Goal: Task Accomplishment & Management: Use online tool/utility

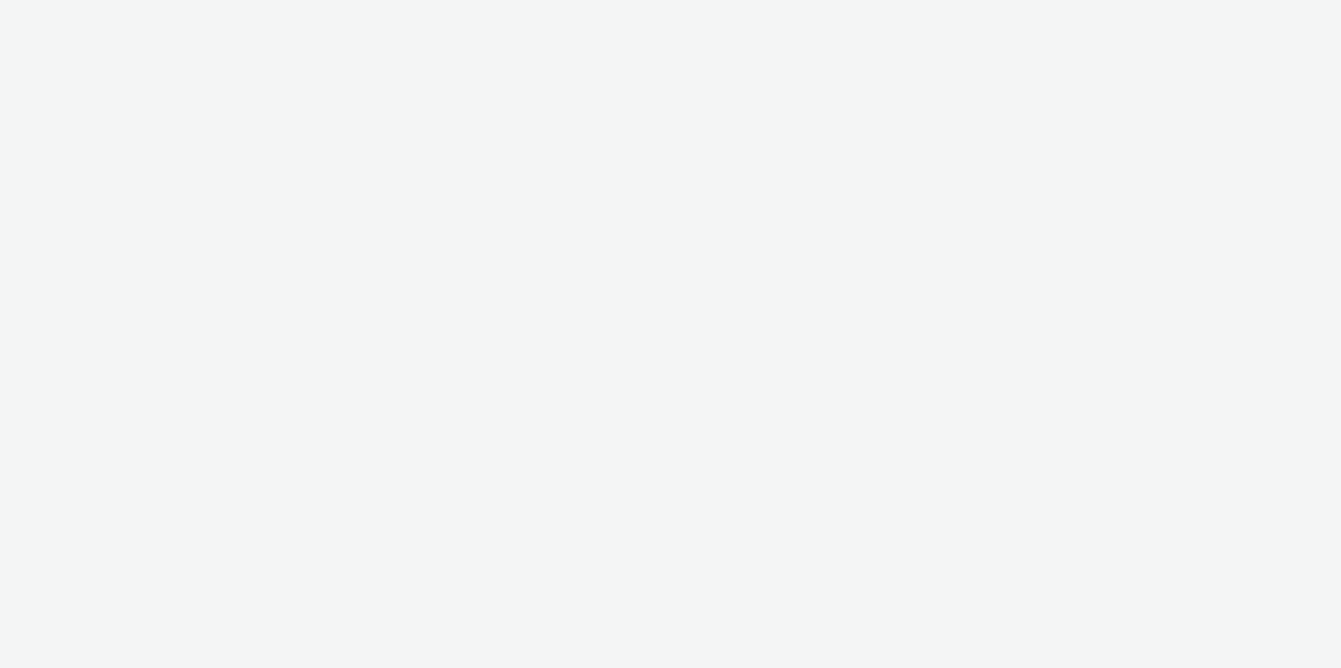
select select "12ae2080-7ca6-4825-bf72-a476c178699d"
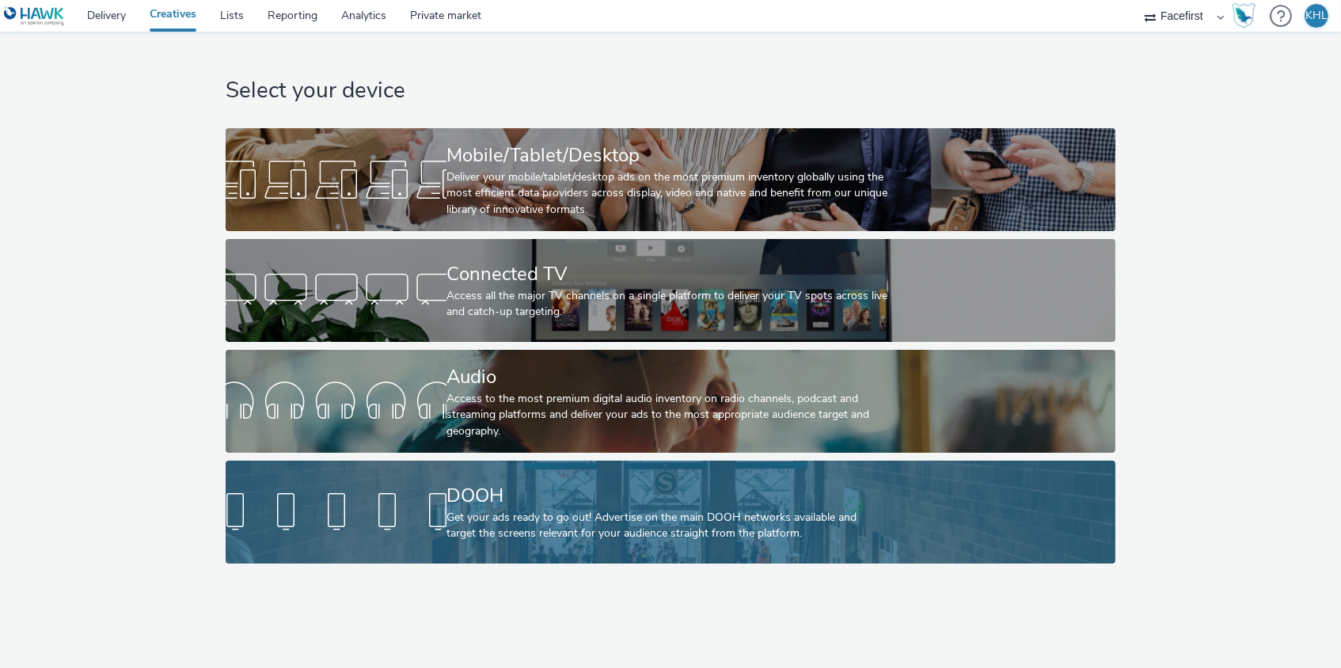
click at [490, 497] on div "DOOH" at bounding box center [667, 496] width 442 height 28
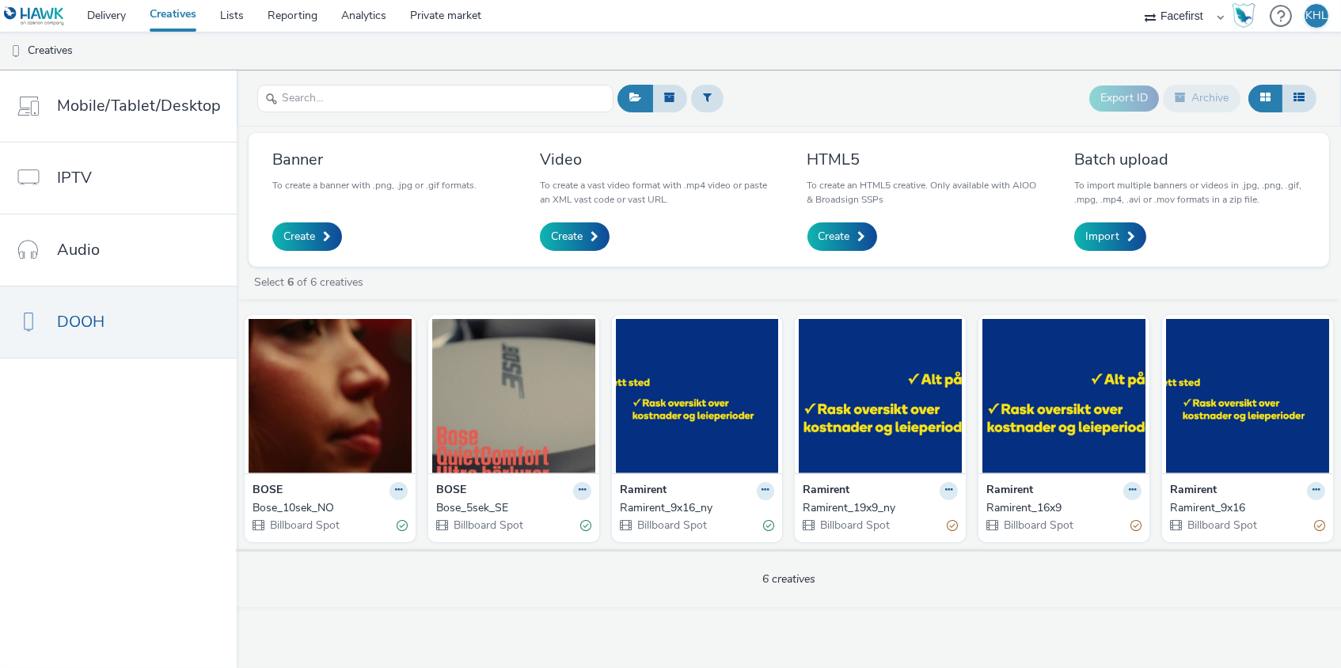
click at [433, 268] on div "Banner To create a banner with .png, .jpg or .gif formats. Create Video To crea…" at bounding box center [789, 367] width 1104 height 480
click at [556, 230] on span "Create" at bounding box center [567, 237] width 32 height 16
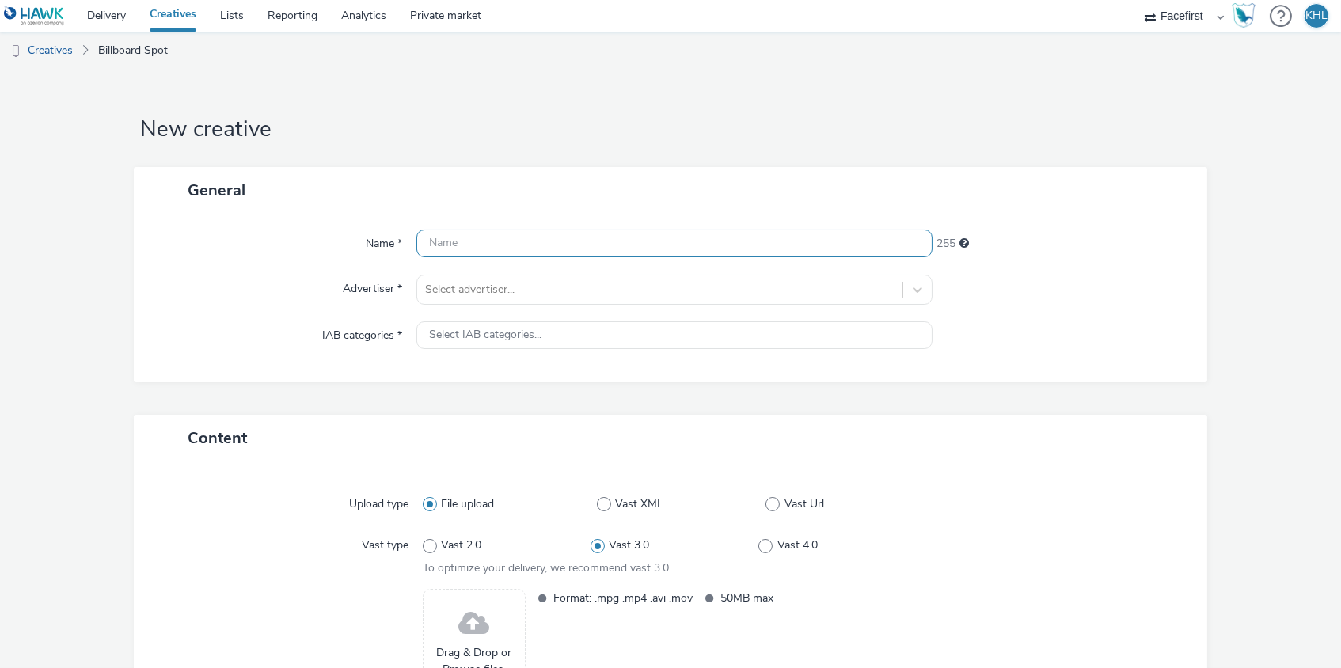
click at [518, 249] on input "text" at bounding box center [674, 244] width 517 height 28
type input "Bose_v2_5sek"
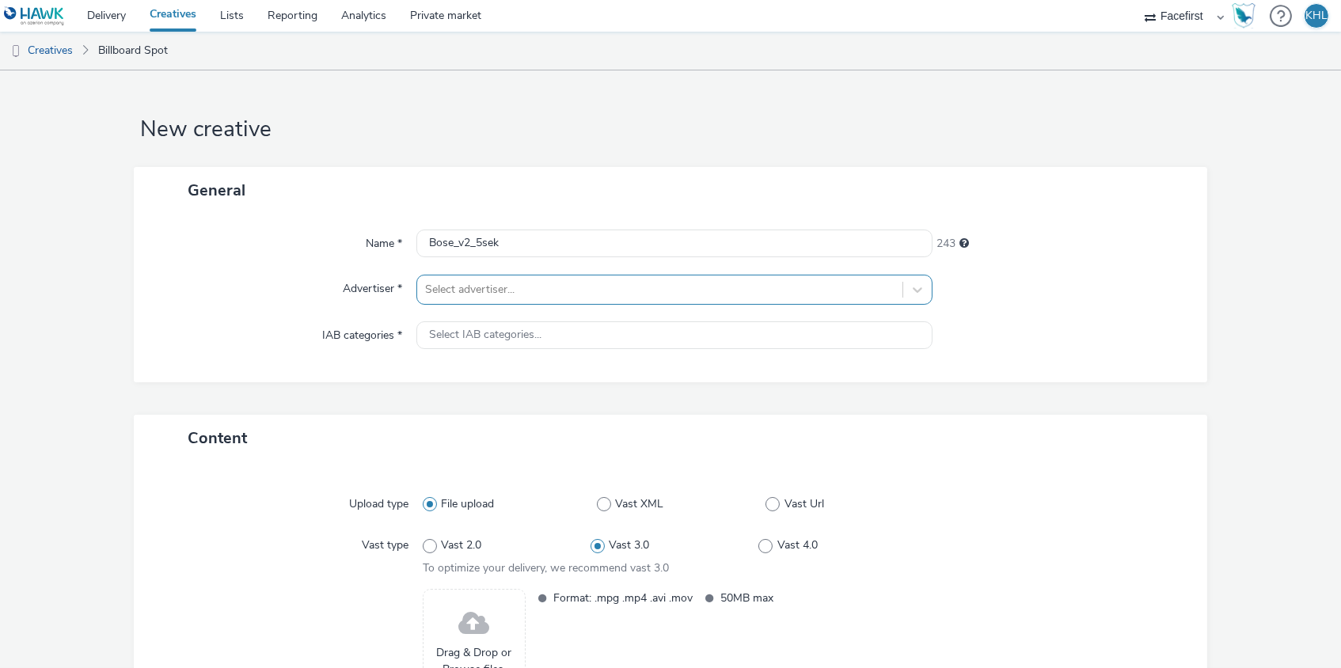
click at [641, 287] on div at bounding box center [660, 289] width 470 height 19
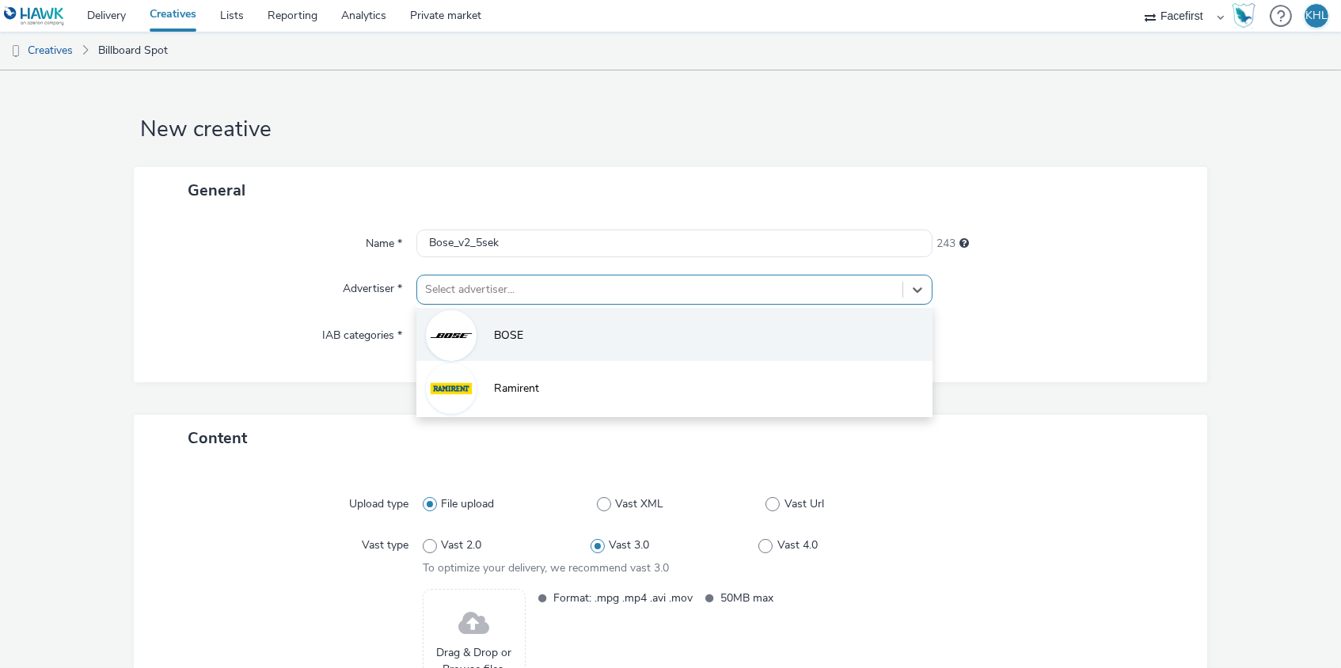
click at [565, 344] on li "BOSE" at bounding box center [674, 334] width 517 height 53
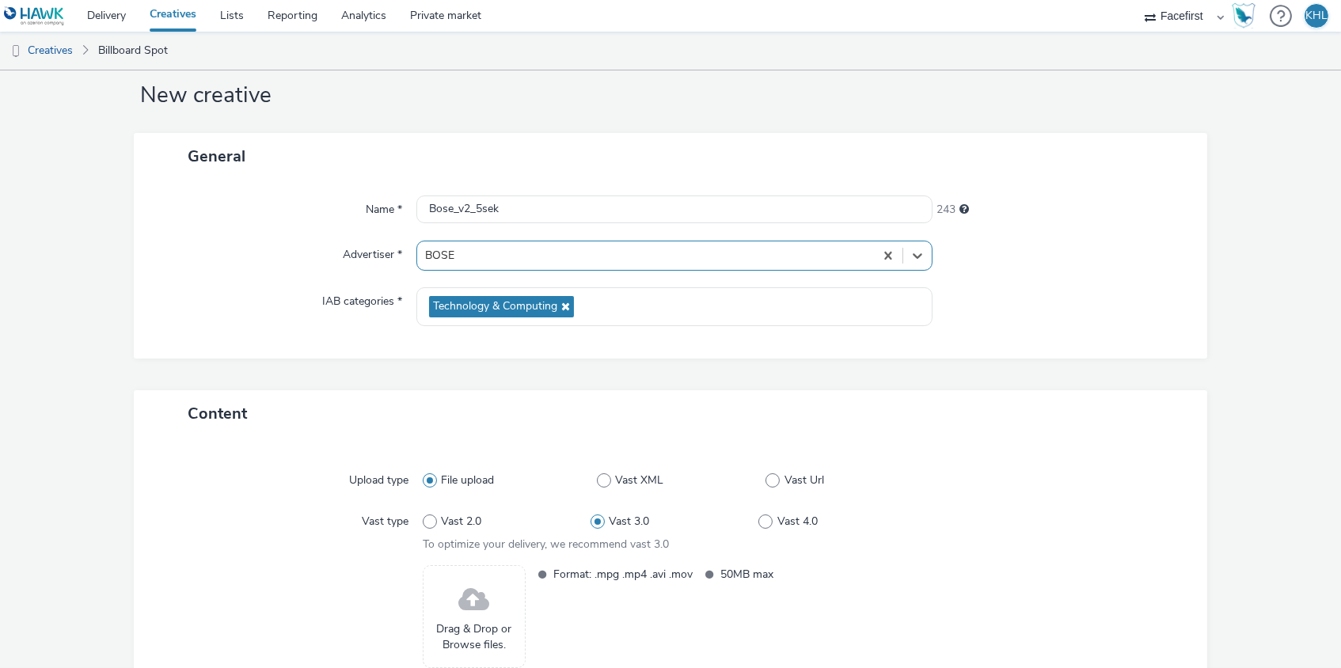
scroll to position [133, 0]
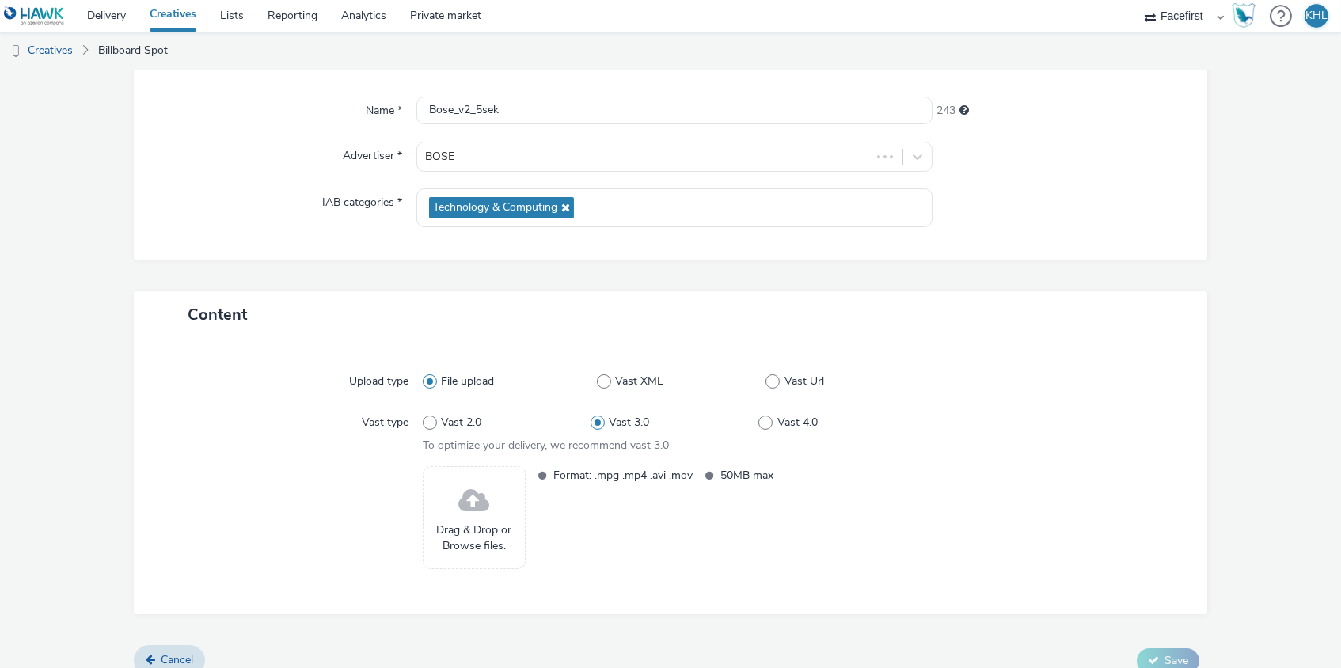
click at [474, 504] on span at bounding box center [473, 501] width 31 height 42
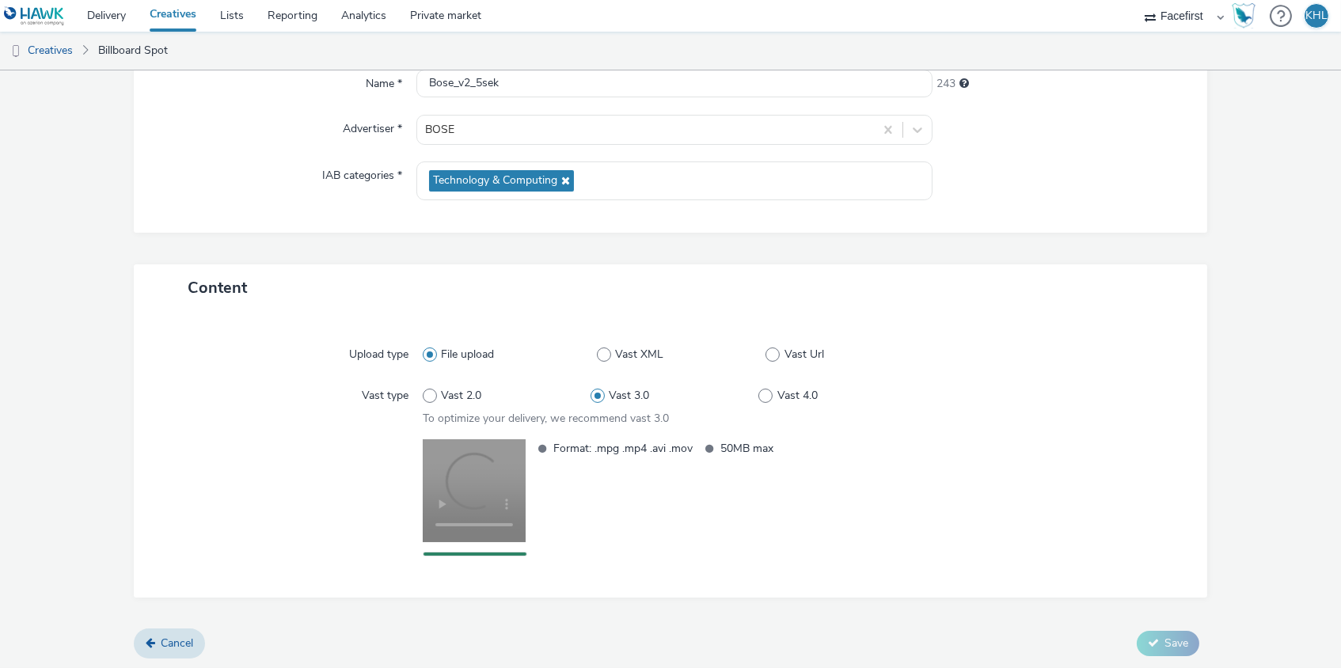
scroll to position [159, 0]
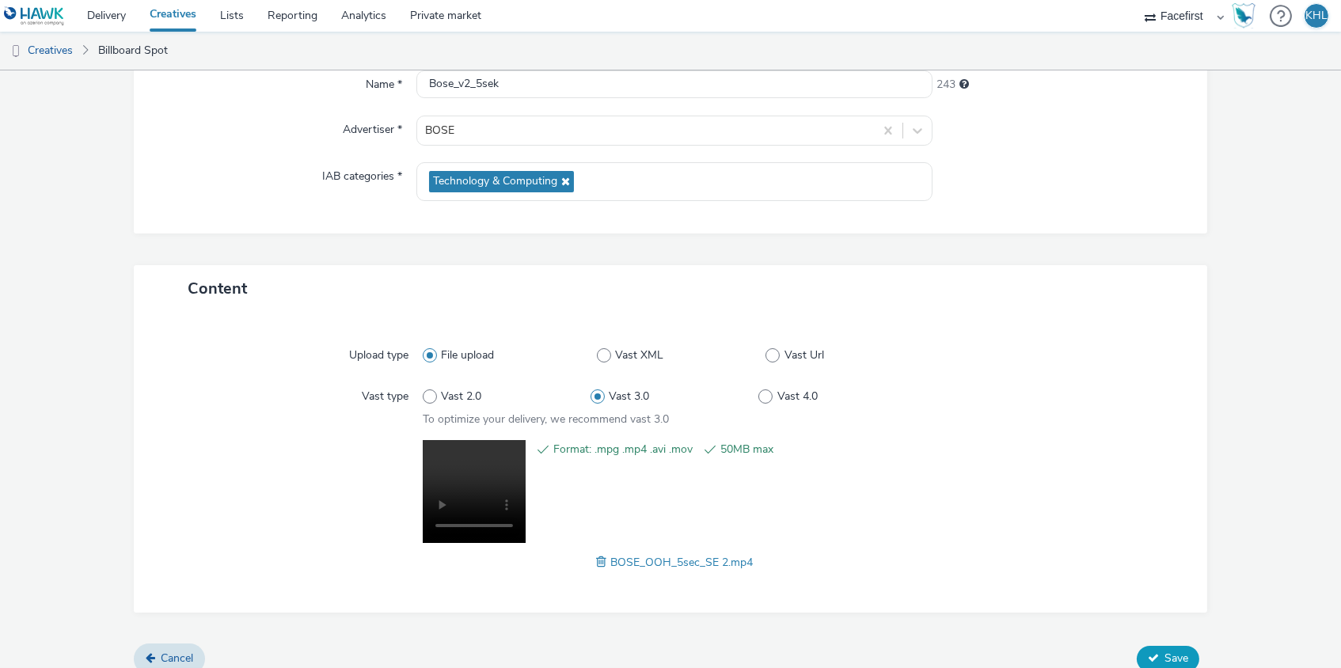
click at [1188, 655] on button "Save" at bounding box center [1168, 658] width 63 height 25
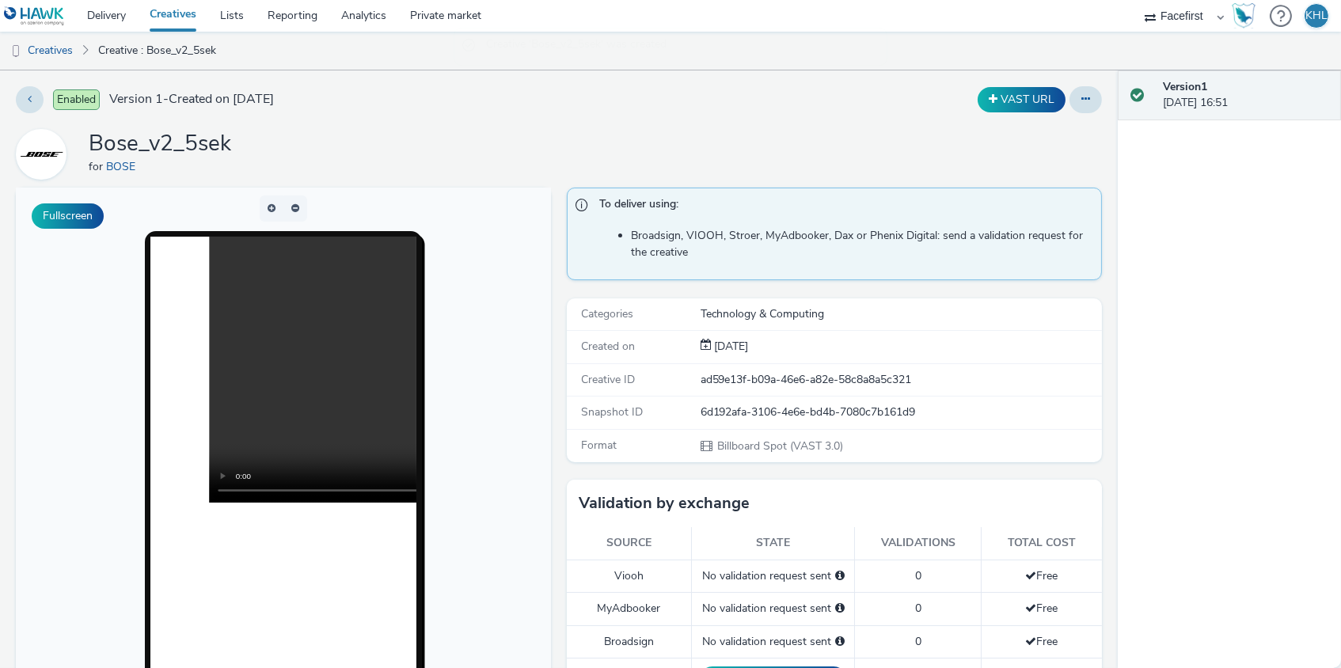
click at [279, 366] on video at bounding box center [475, 370] width 532 height 266
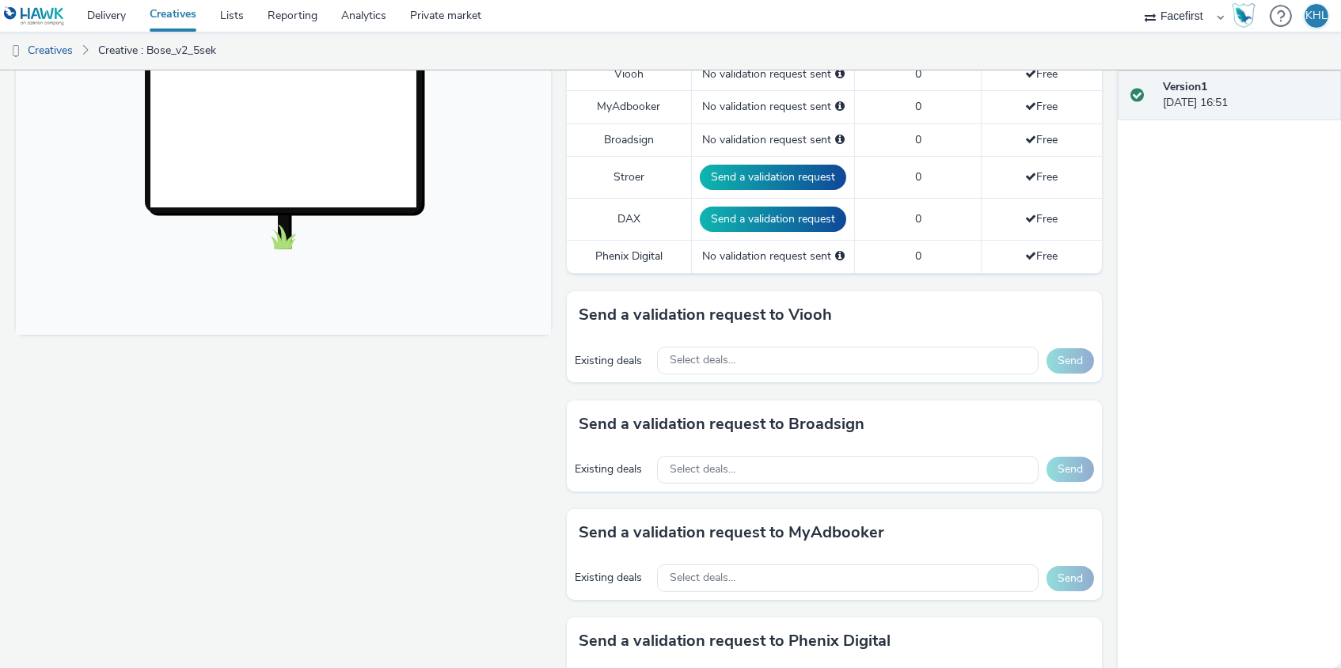
scroll to position [512, 0]
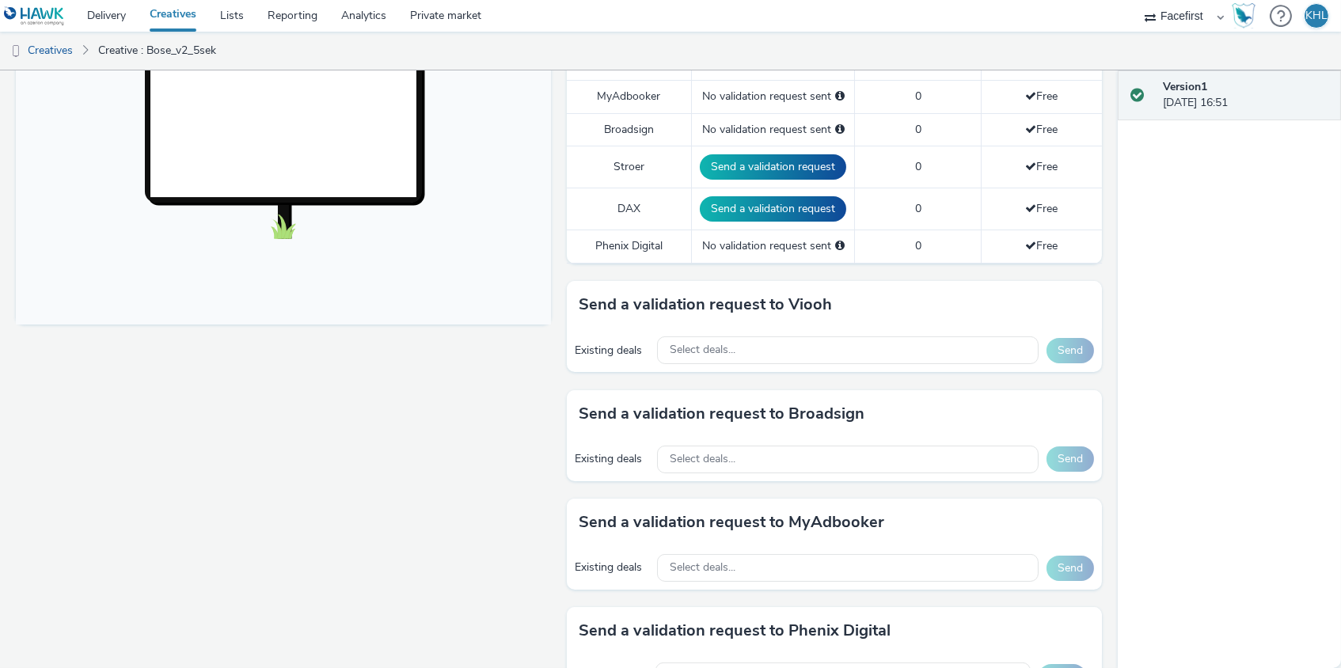
click at [531, 474] on div "Fullscreen" at bounding box center [287, 360] width 543 height 1368
click at [732, 456] on span "Select deals..." at bounding box center [703, 459] width 66 height 13
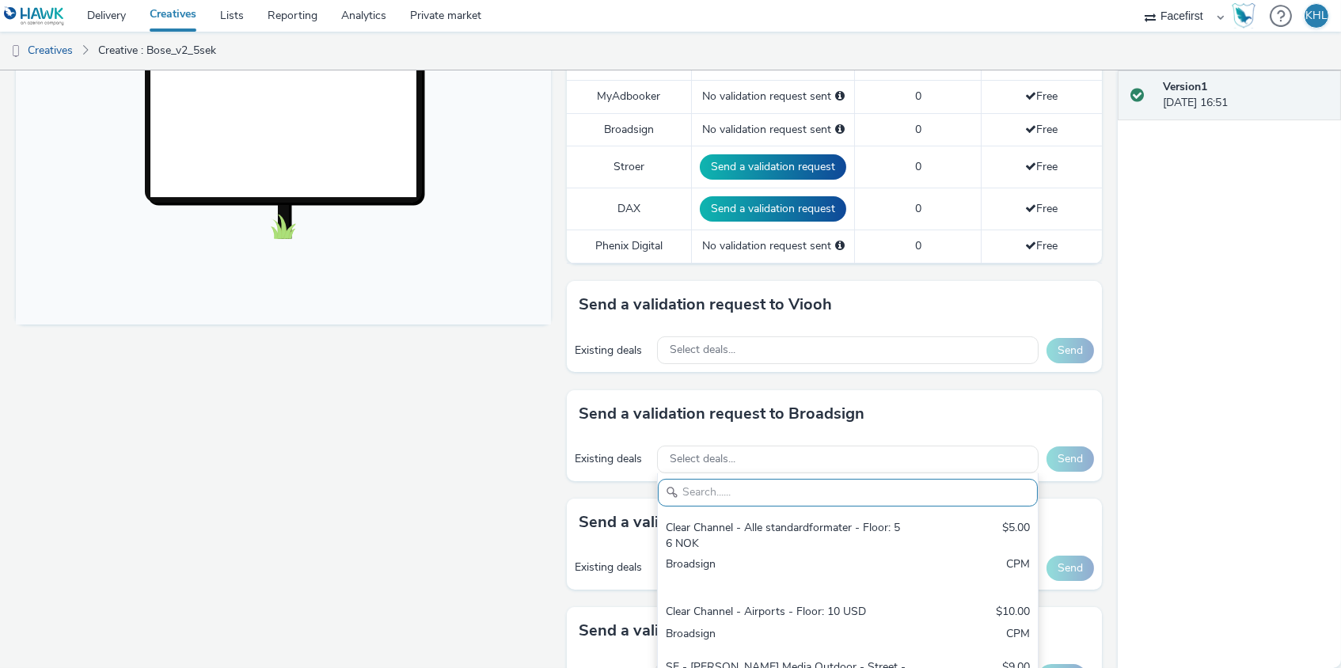
click at [732, 484] on input "text" at bounding box center [848, 493] width 380 height 28
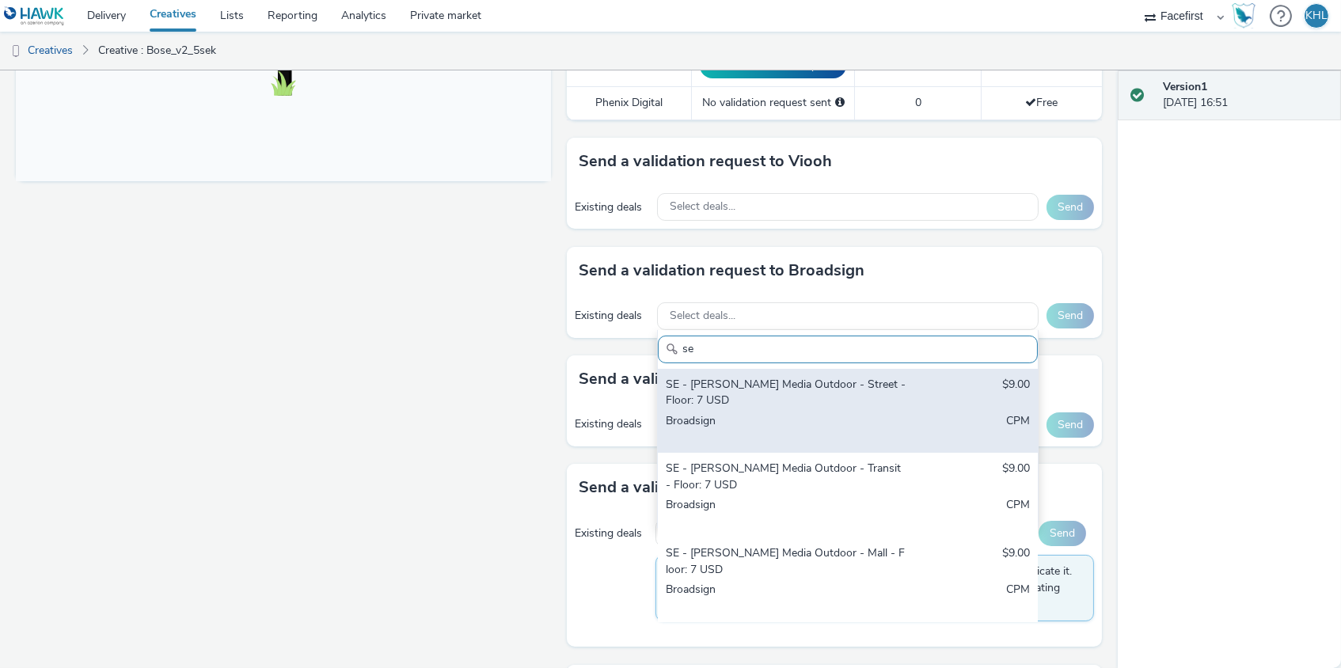
type input "se"
click at [857, 418] on div "Broadsign" at bounding box center [786, 429] width 240 height 32
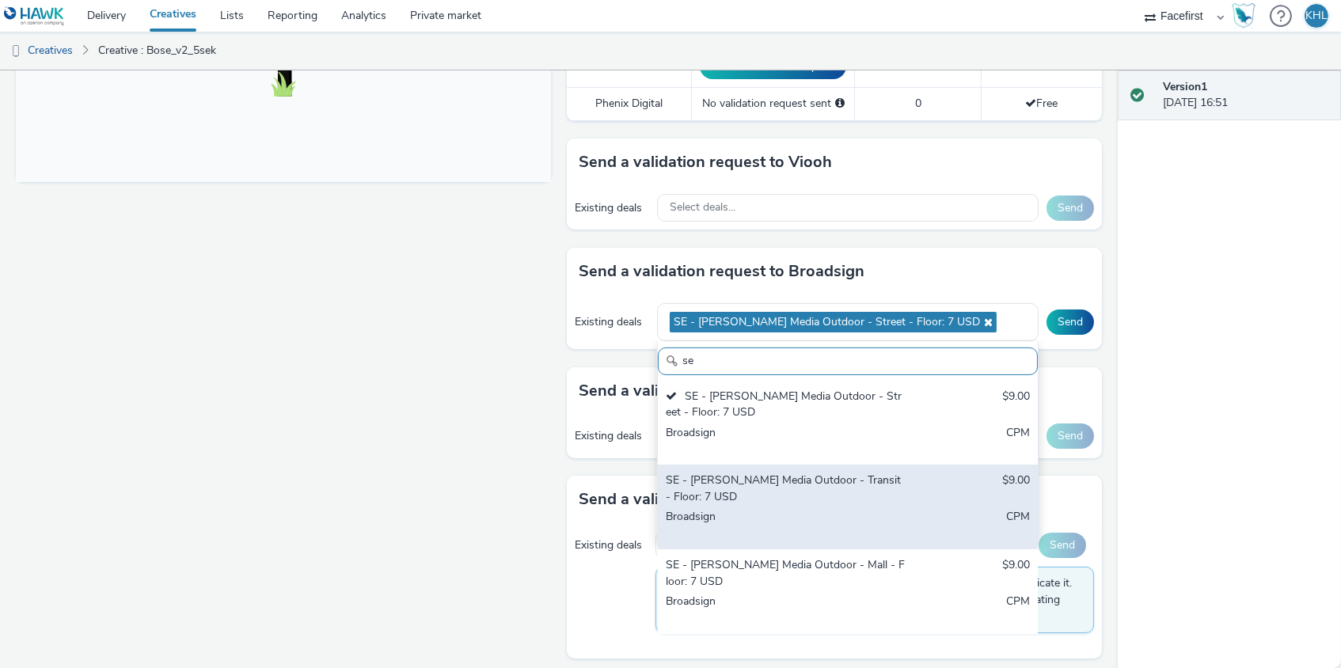
scroll to position [28, 0]
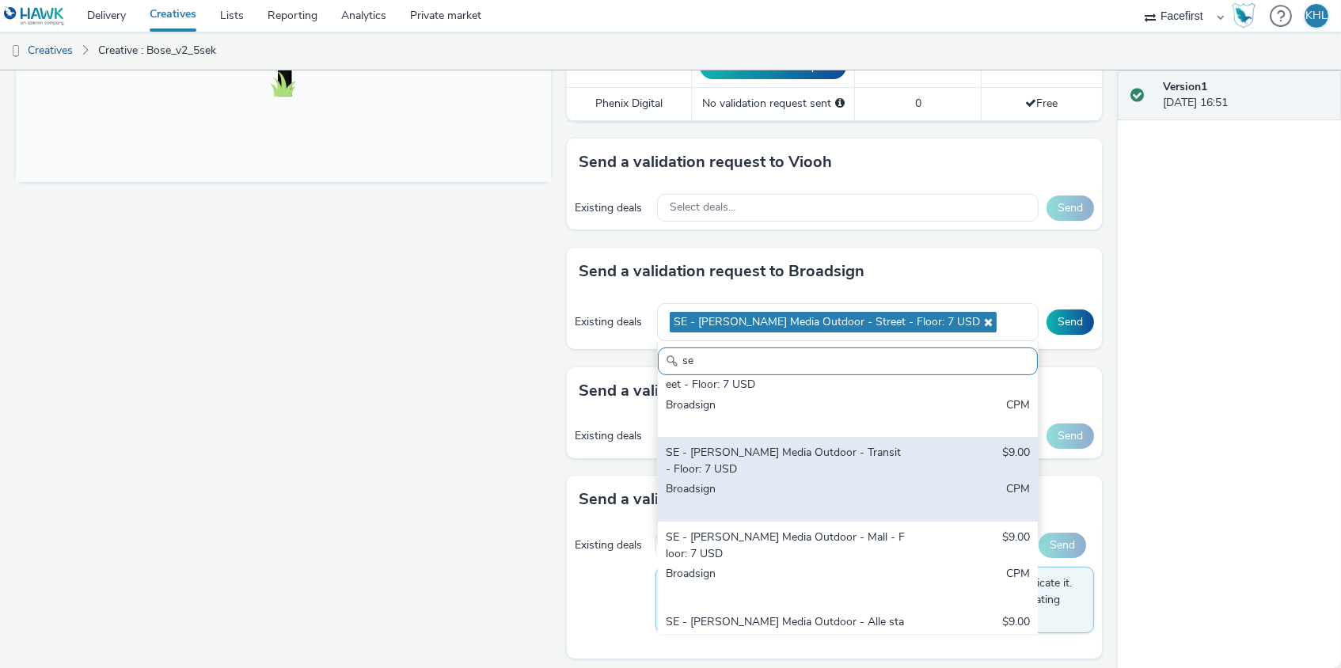
click at [838, 481] on div "Broadsign" at bounding box center [786, 497] width 240 height 32
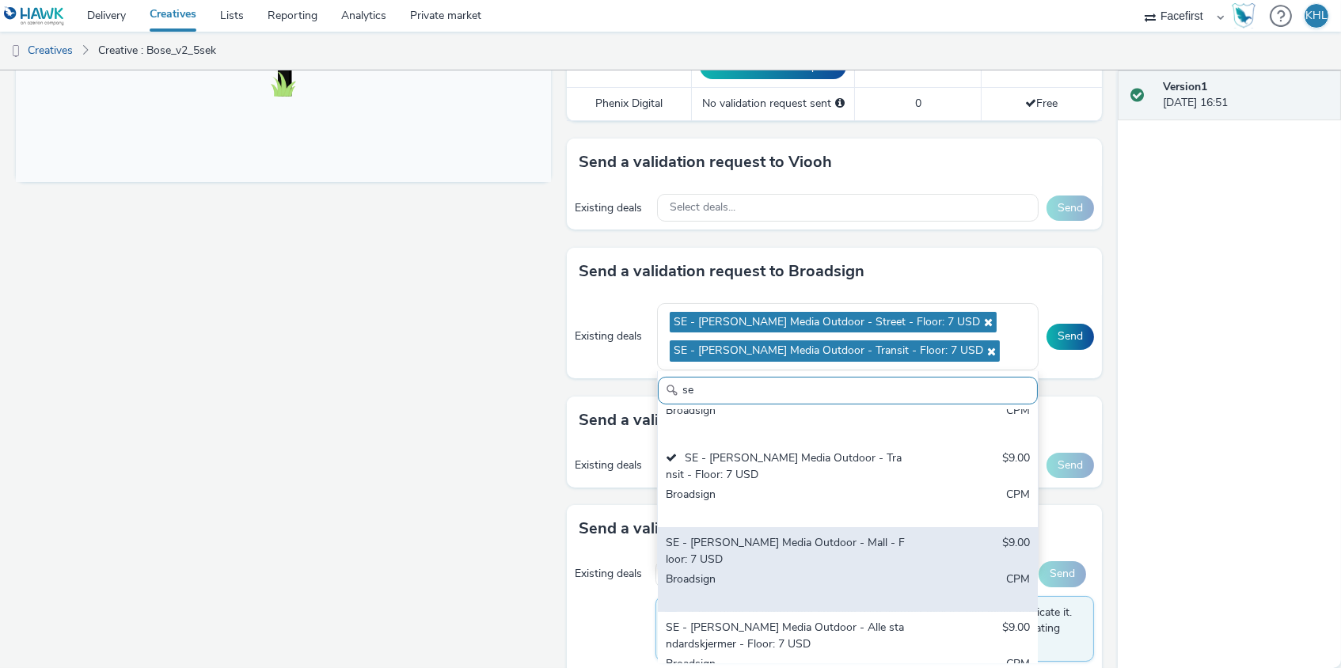
scroll to position [51, 0]
click at [816, 537] on div "SE - [PERSON_NAME] Media Outdoor - Mall - Floor: 7 USD" at bounding box center [786, 552] width 240 height 32
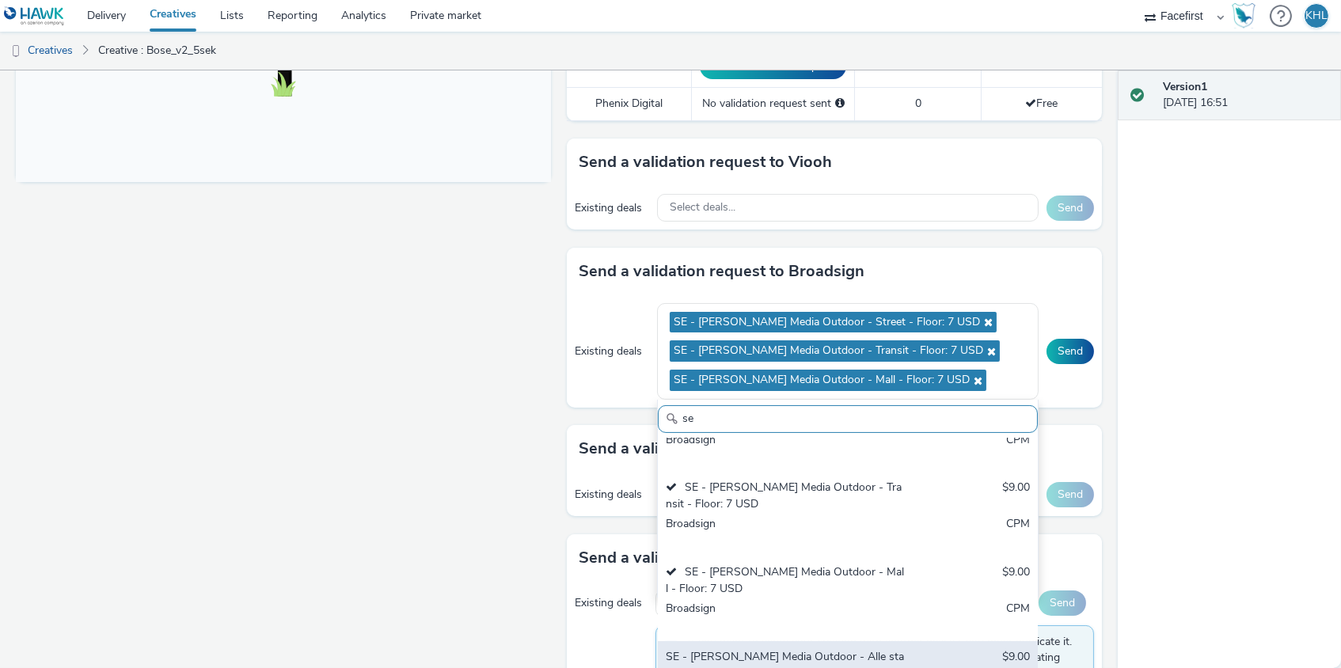
click at [785, 649] on div "SE - [PERSON_NAME] Media Outdoor - Alle standardskjermer - Floor: 7 USD" at bounding box center [786, 665] width 240 height 32
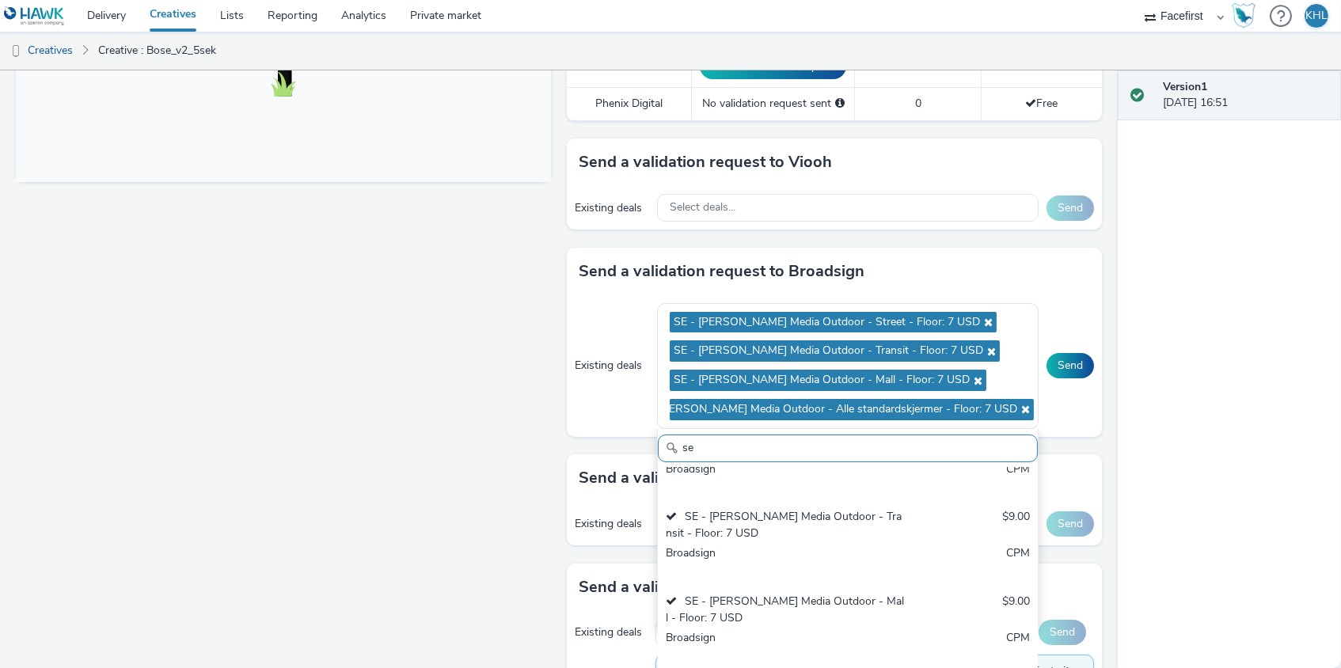
click at [482, 545] on div "Fullscreen" at bounding box center [287, 266] width 543 height 1467
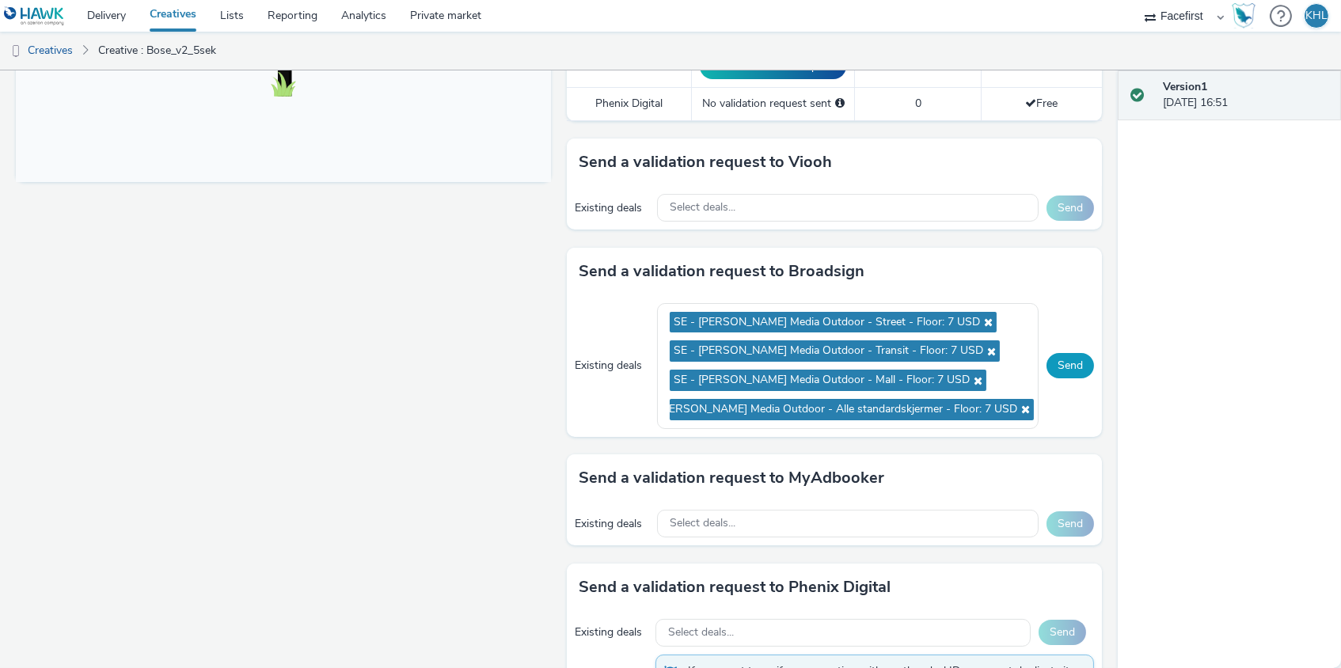
click at [1080, 355] on button "Send" at bounding box center [1069, 365] width 47 height 25
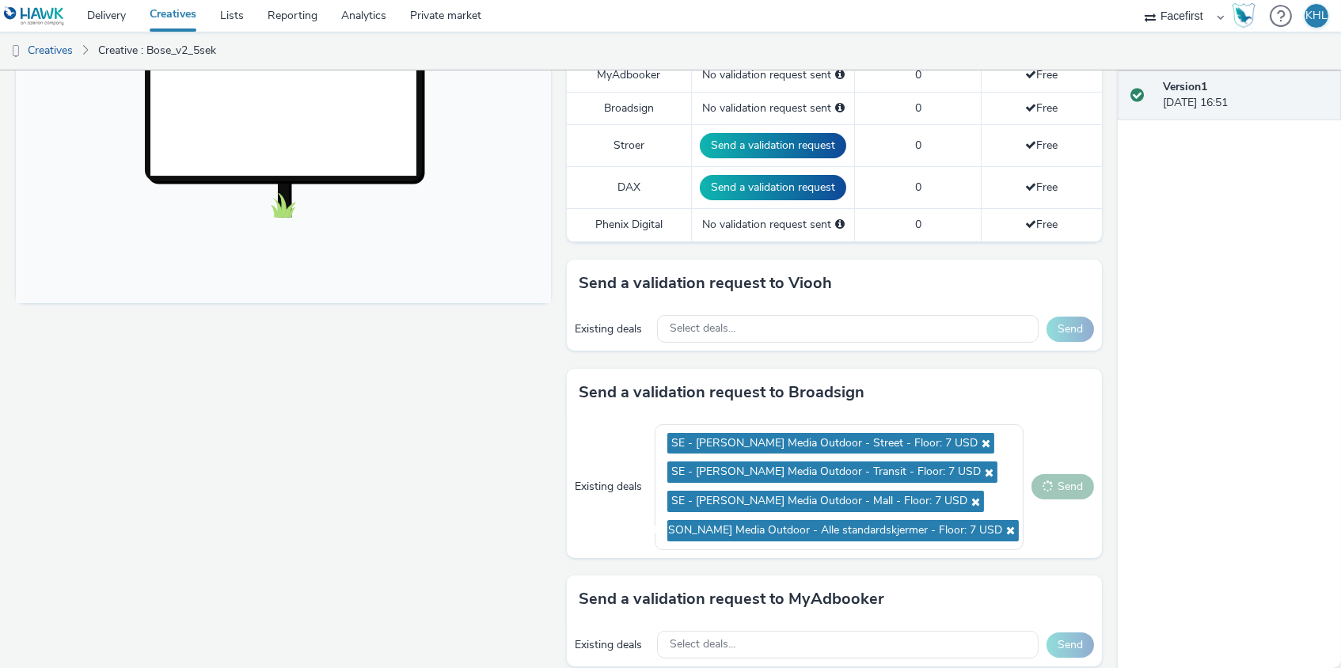
scroll to position [531, 0]
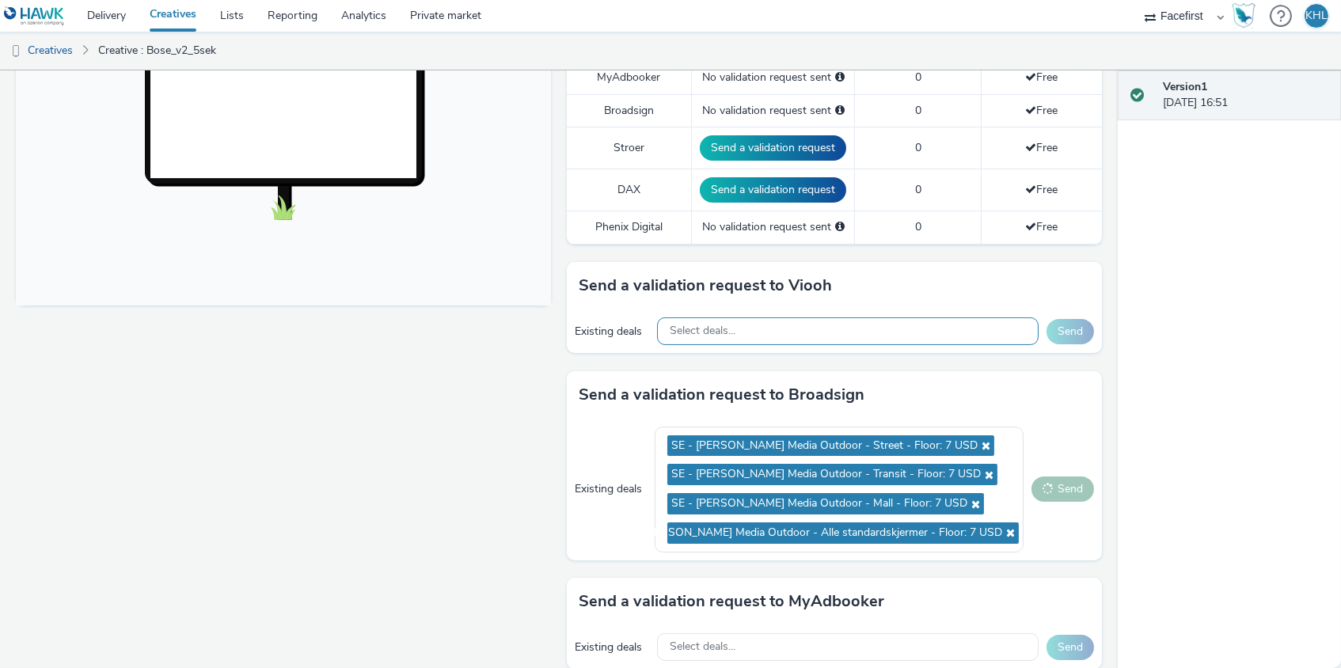
click at [720, 325] on span "Select deals..." at bounding box center [703, 330] width 66 height 13
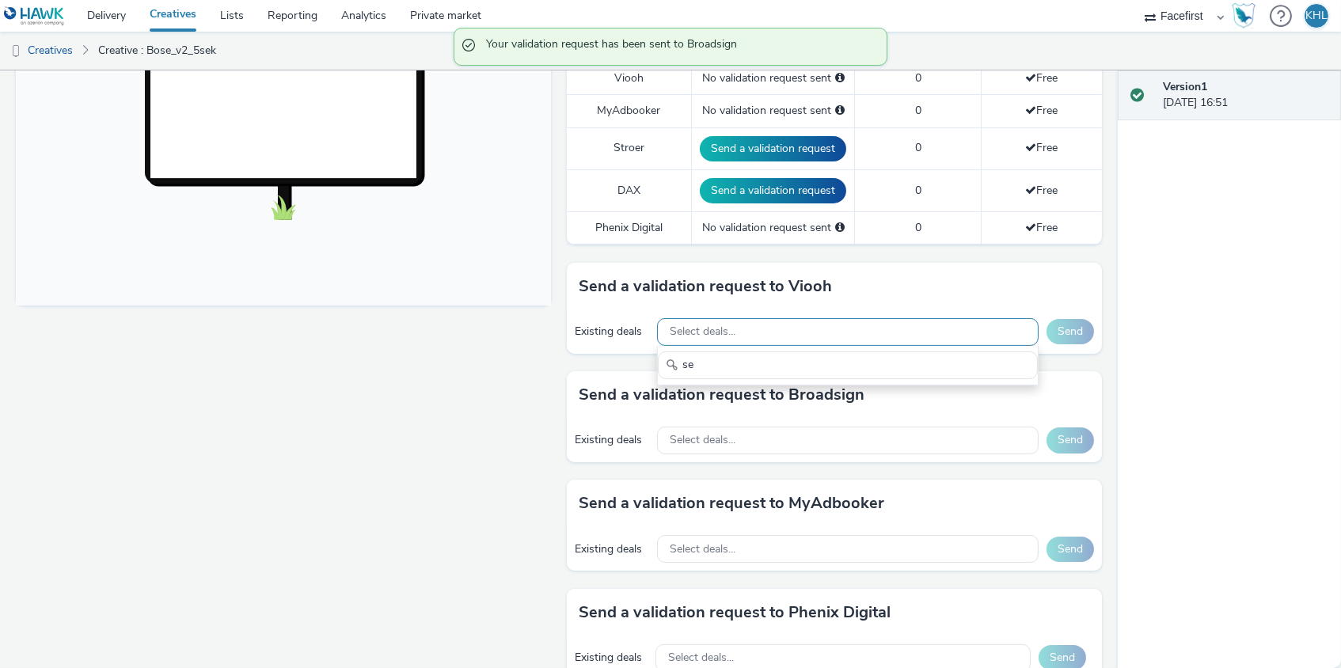
type input "s"
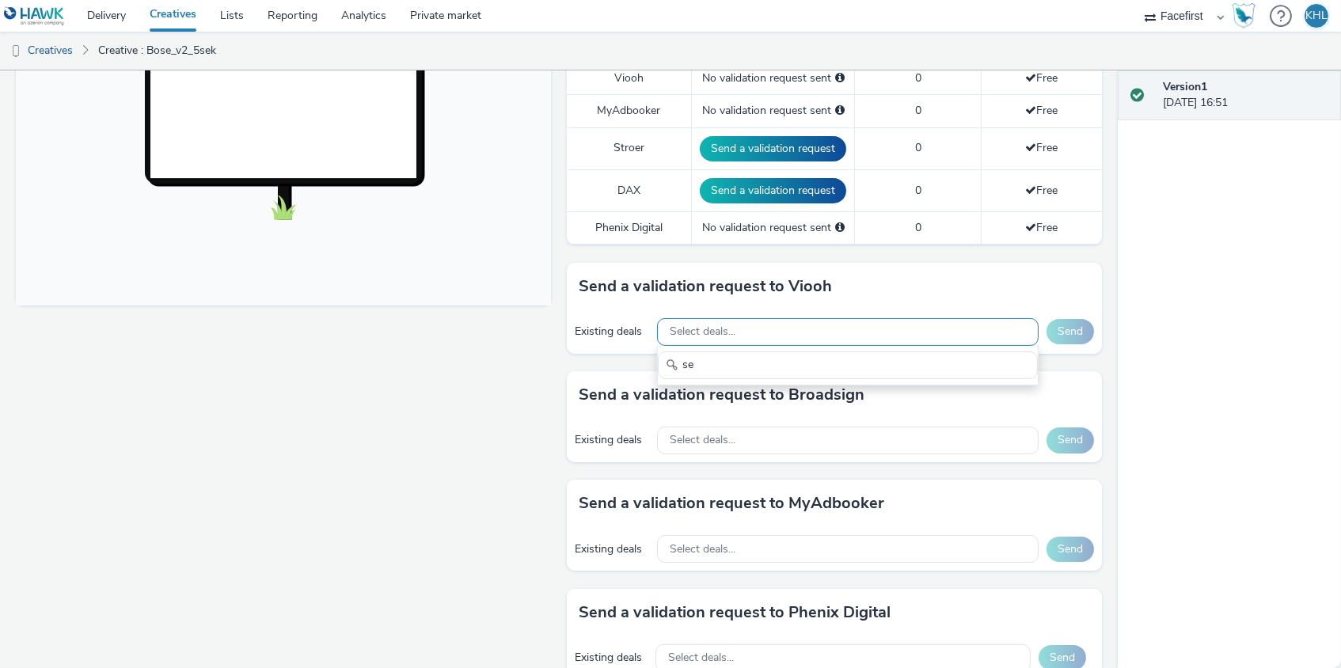
type input "s"
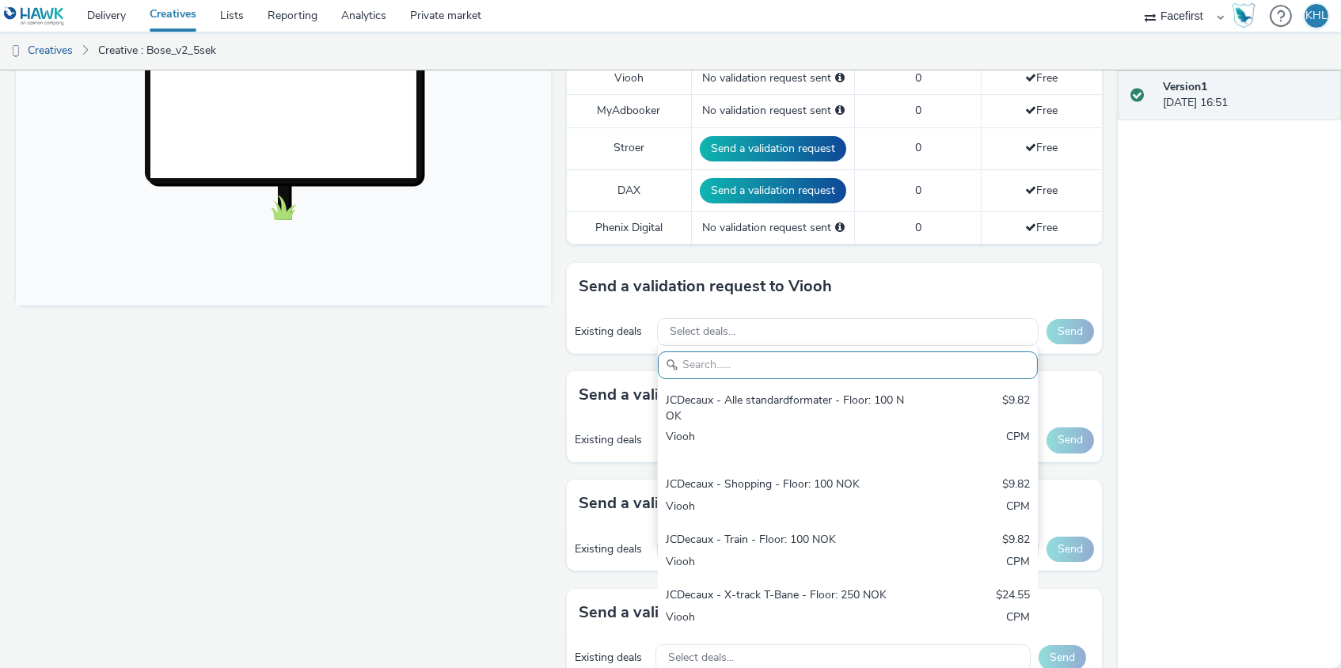
click at [493, 415] on div "Fullscreen" at bounding box center [287, 341] width 543 height 1368
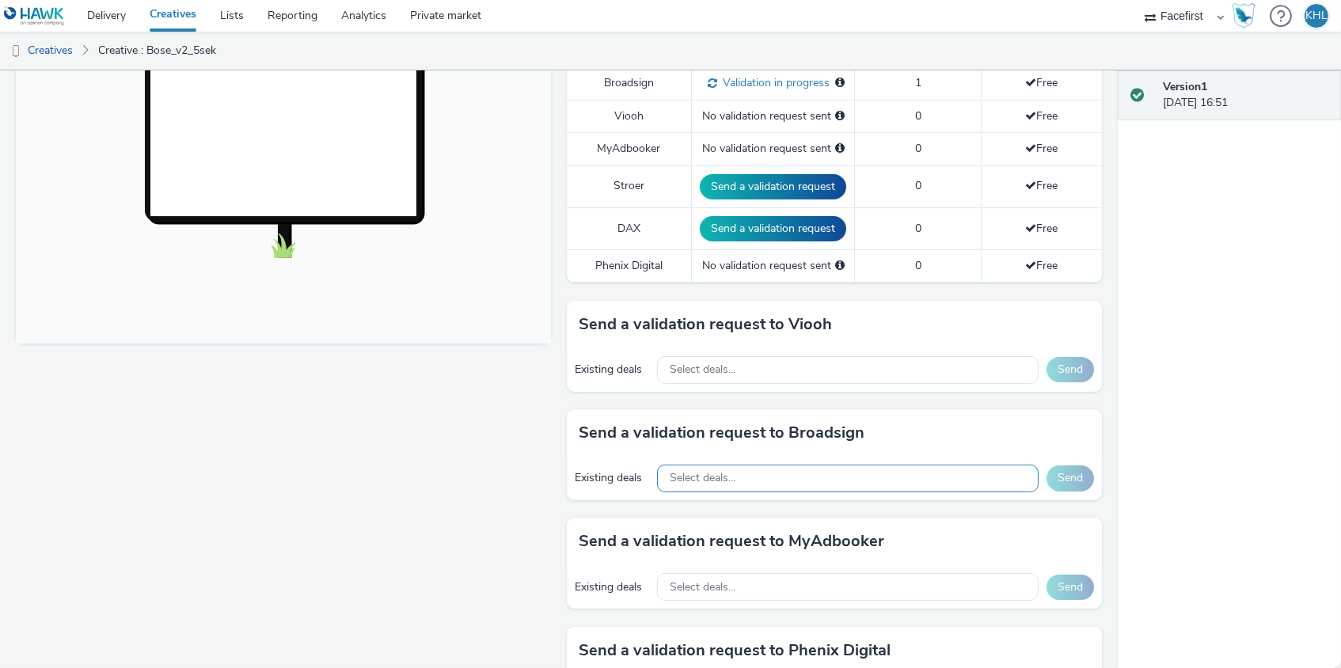
scroll to position [508, 0]
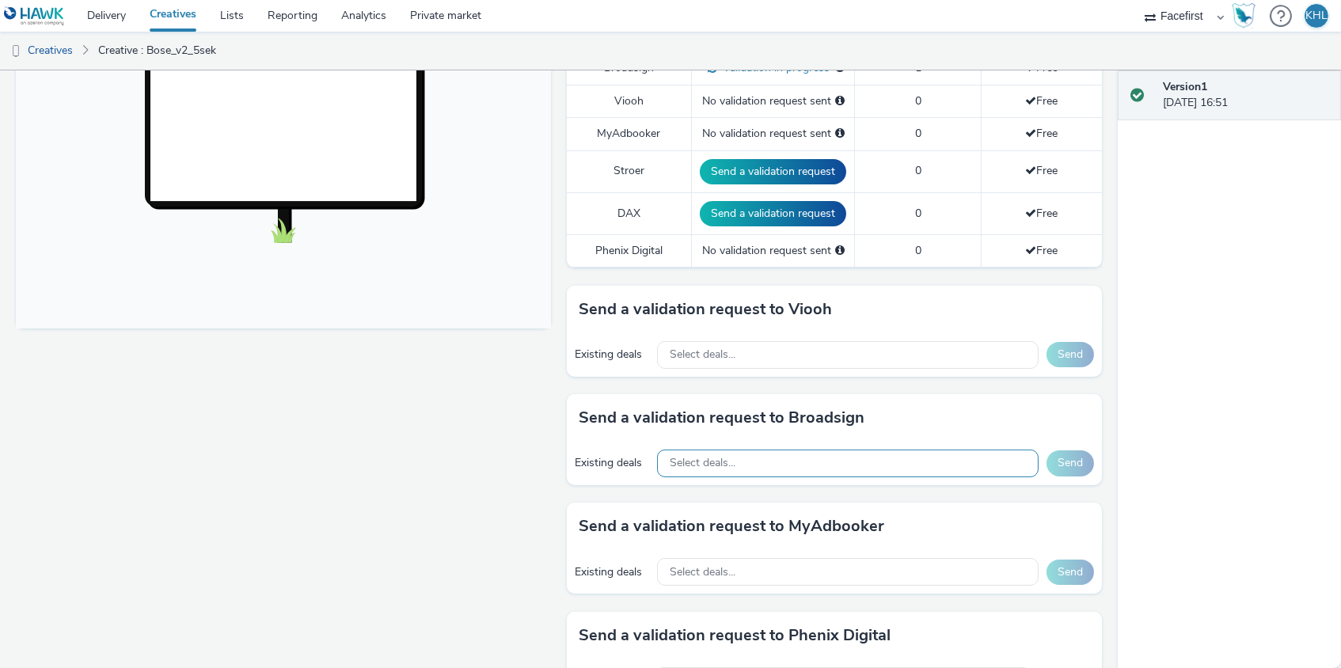
click at [766, 456] on div "Select deals..." at bounding box center [847, 464] width 381 height 28
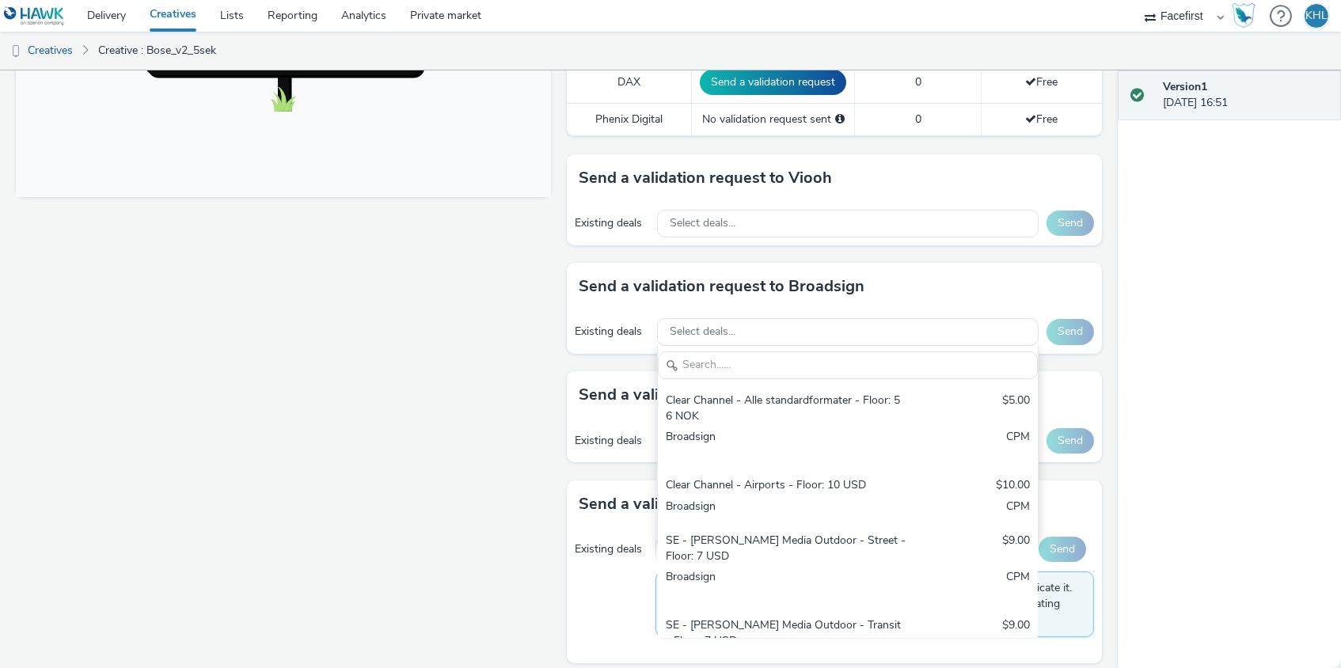
scroll to position [0, 0]
drag, startPoint x: 536, startPoint y: 458, endPoint x: 685, endPoint y: 294, distance: 221.3
click at [539, 457] on div "Fullscreen" at bounding box center [287, 232] width 543 height 1368
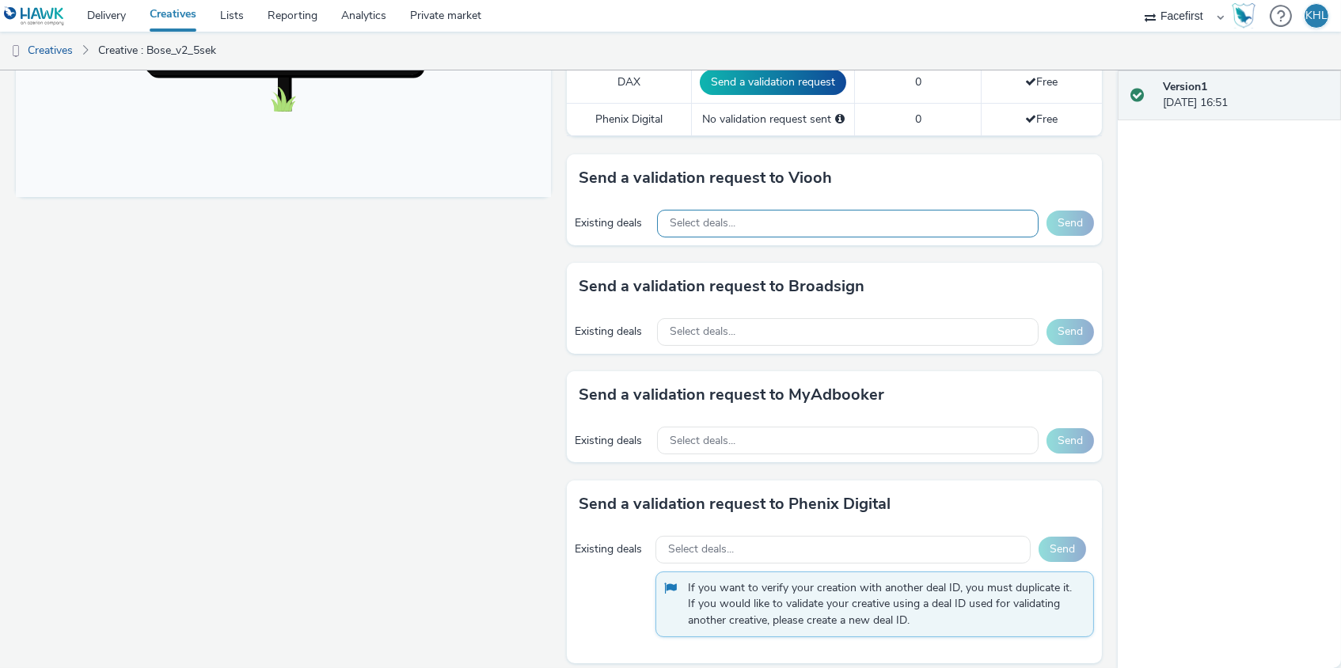
click at [715, 226] on div "Select deals..." at bounding box center [847, 224] width 381 height 28
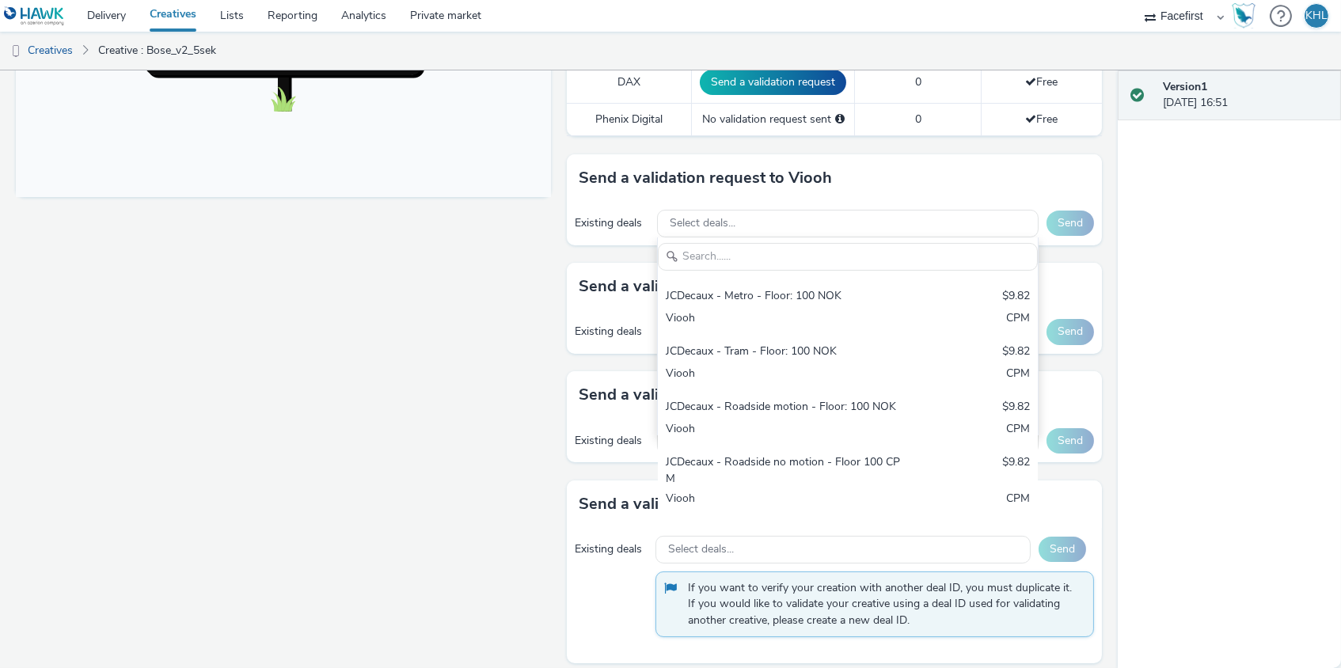
scroll to position [245, 0]
click at [420, 367] on div "Fullscreen" at bounding box center [287, 232] width 543 height 1368
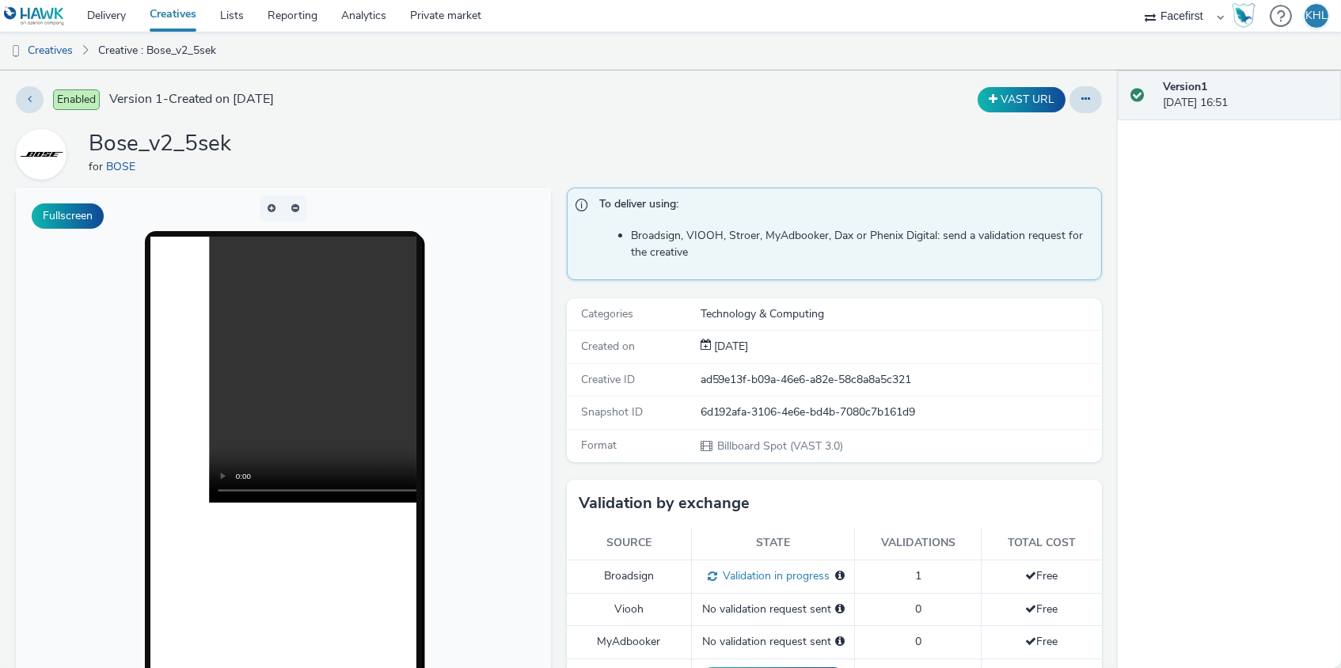
scroll to position [0, 0]
click at [180, 24] on link "Creatives" at bounding box center [173, 16] width 70 height 32
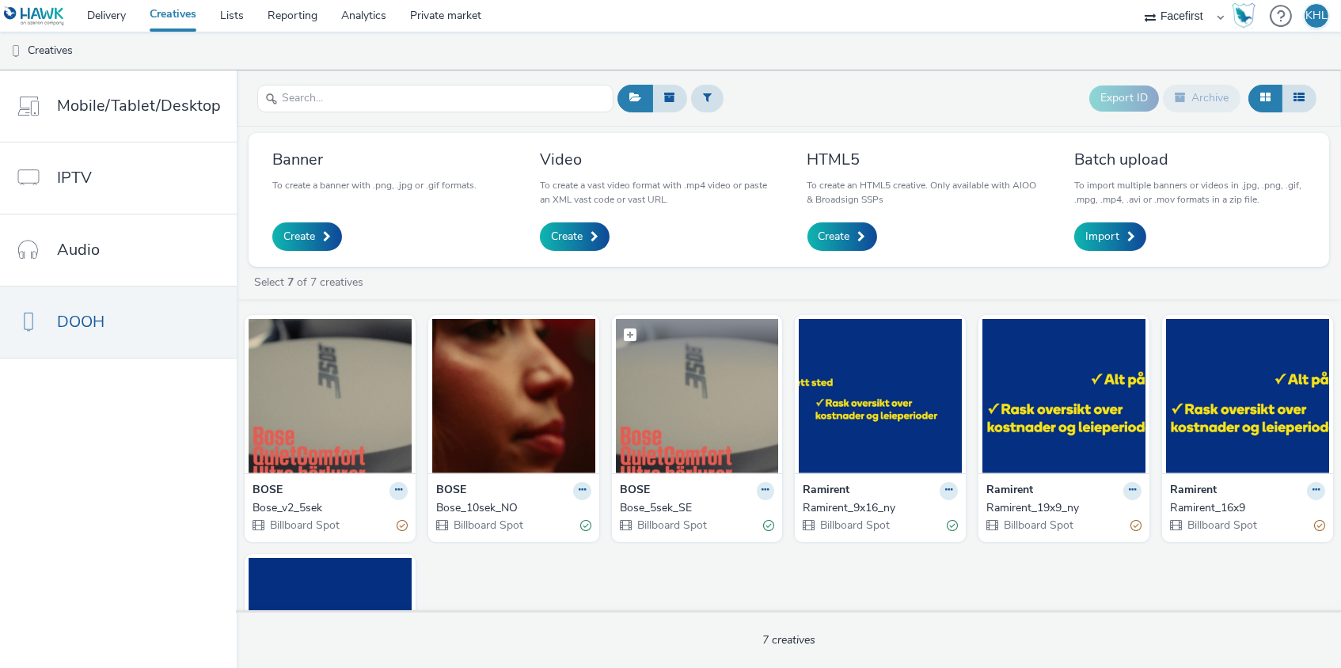
click at [662, 397] on img at bounding box center [697, 396] width 163 height 154
click at [564, 229] on span "Create" at bounding box center [567, 237] width 32 height 16
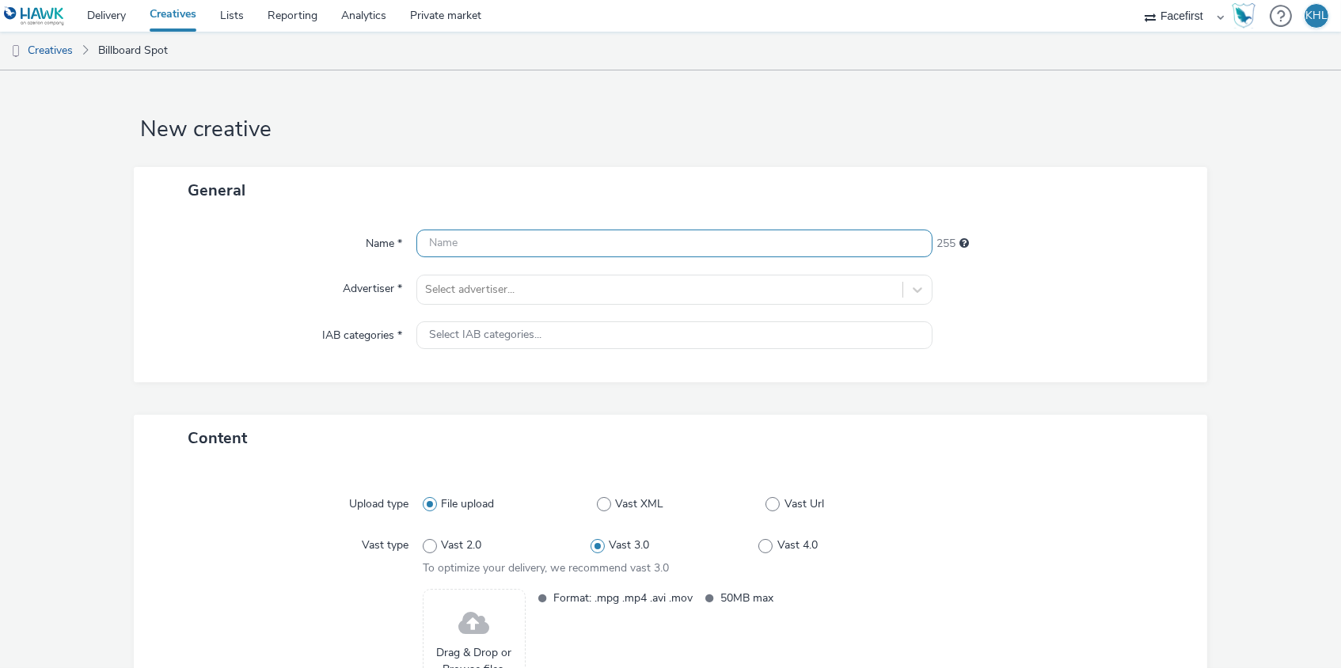
click at [486, 243] on input "text" at bounding box center [674, 244] width 517 height 28
type input "Bose_v2_10sek"
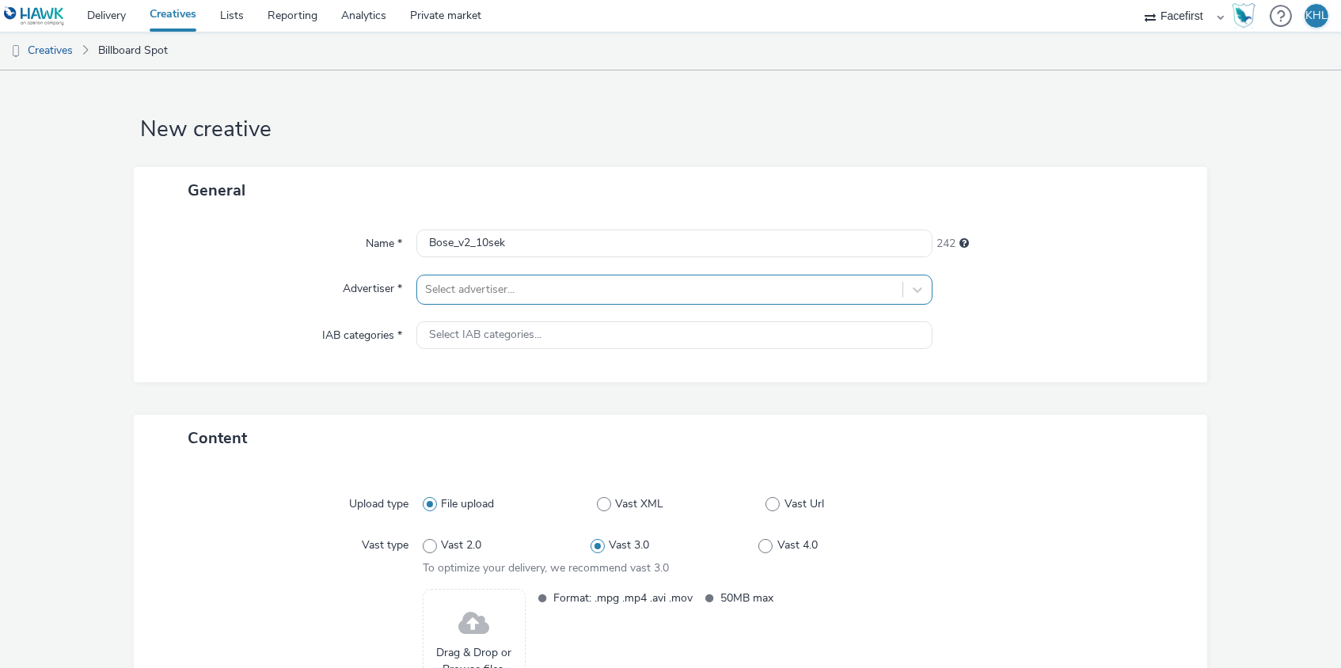
click at [499, 283] on div at bounding box center [660, 289] width 470 height 19
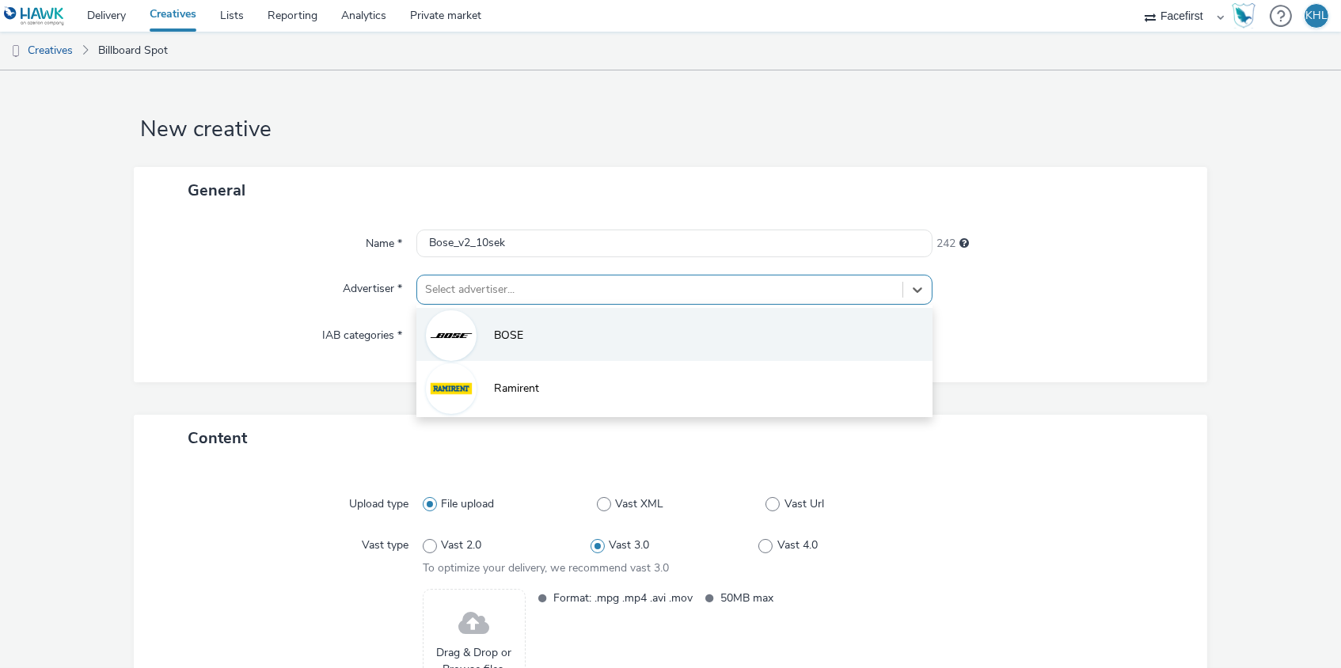
click at [489, 345] on li "BOSE" at bounding box center [674, 334] width 517 height 53
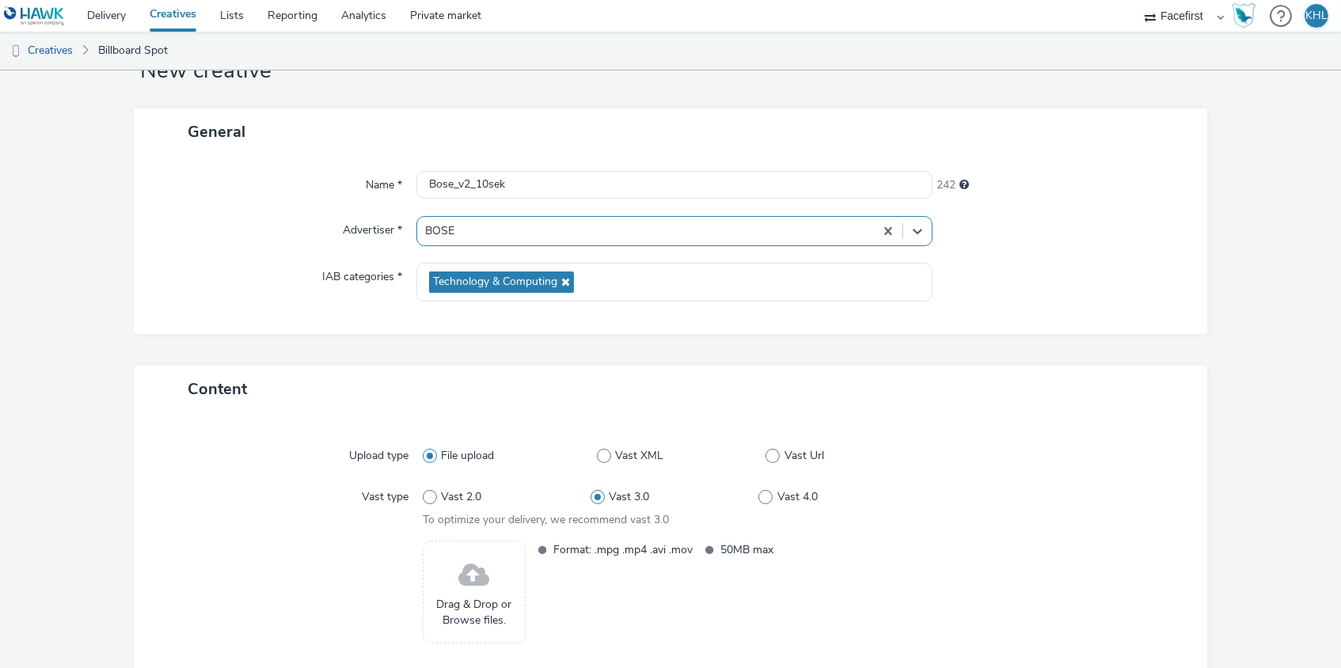
scroll to position [87, 0]
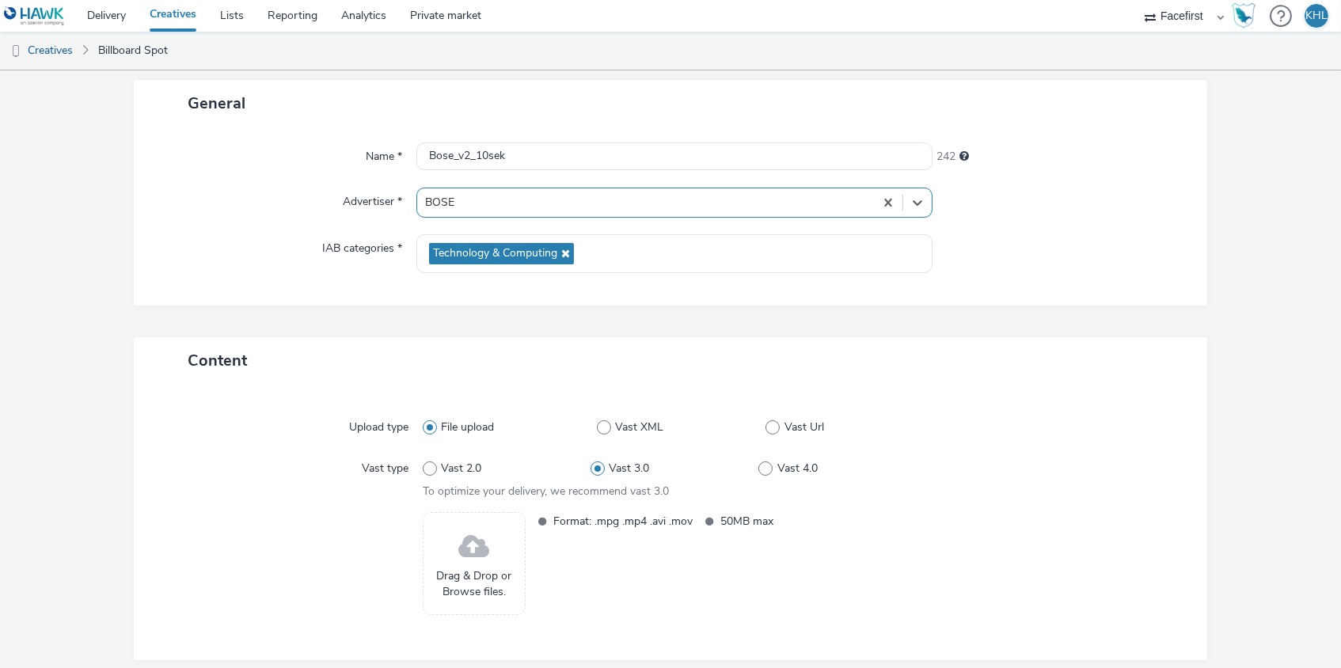
click at [481, 558] on span at bounding box center [473, 547] width 31 height 42
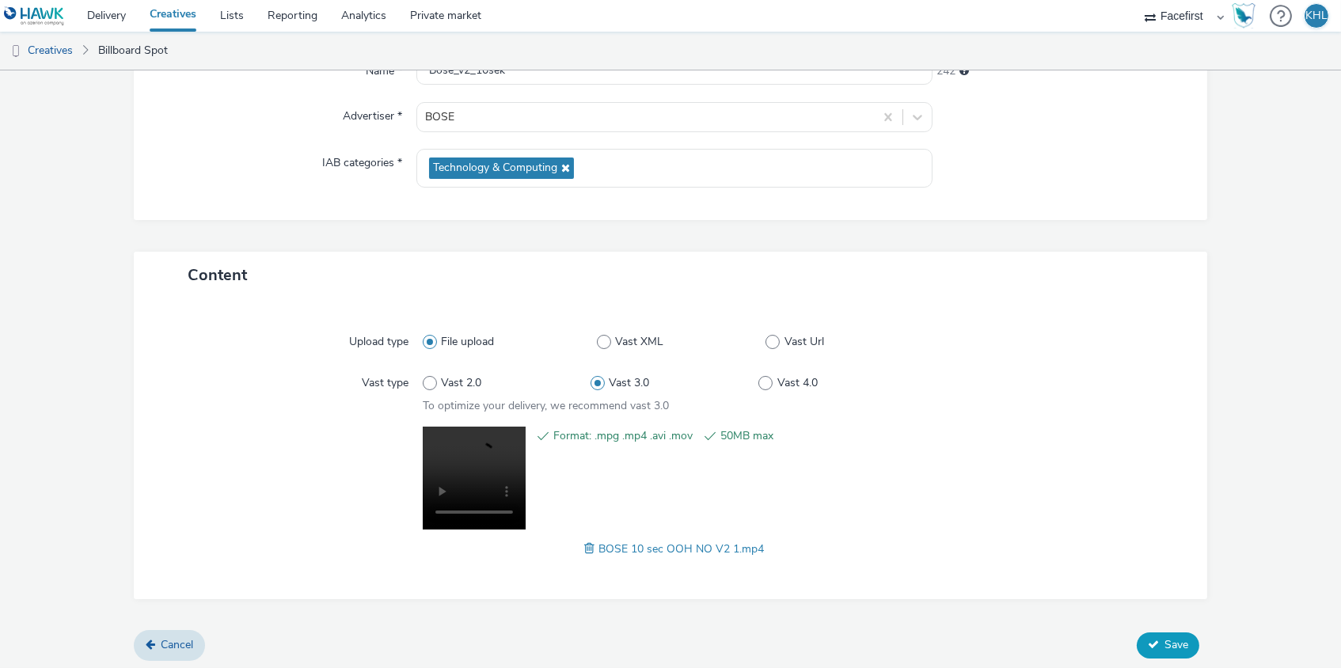
scroll to position [172, 0]
click at [1186, 638] on span "Save" at bounding box center [1176, 645] width 24 height 15
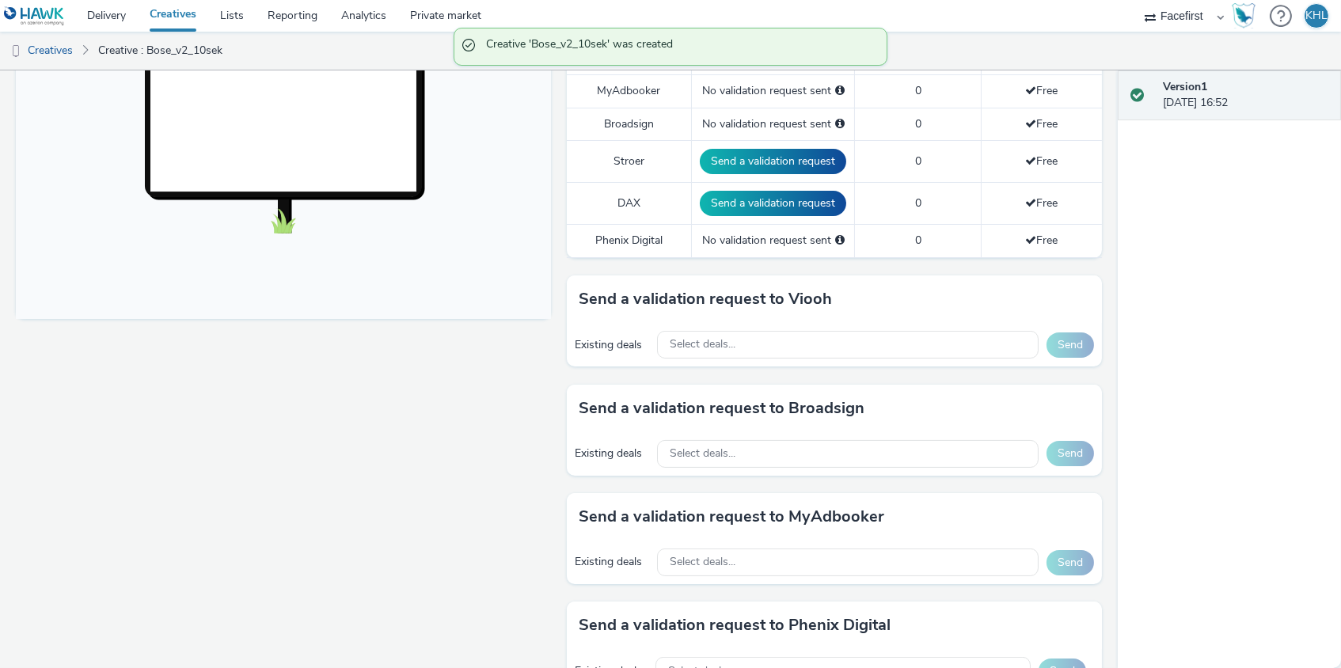
scroll to position [520, 0]
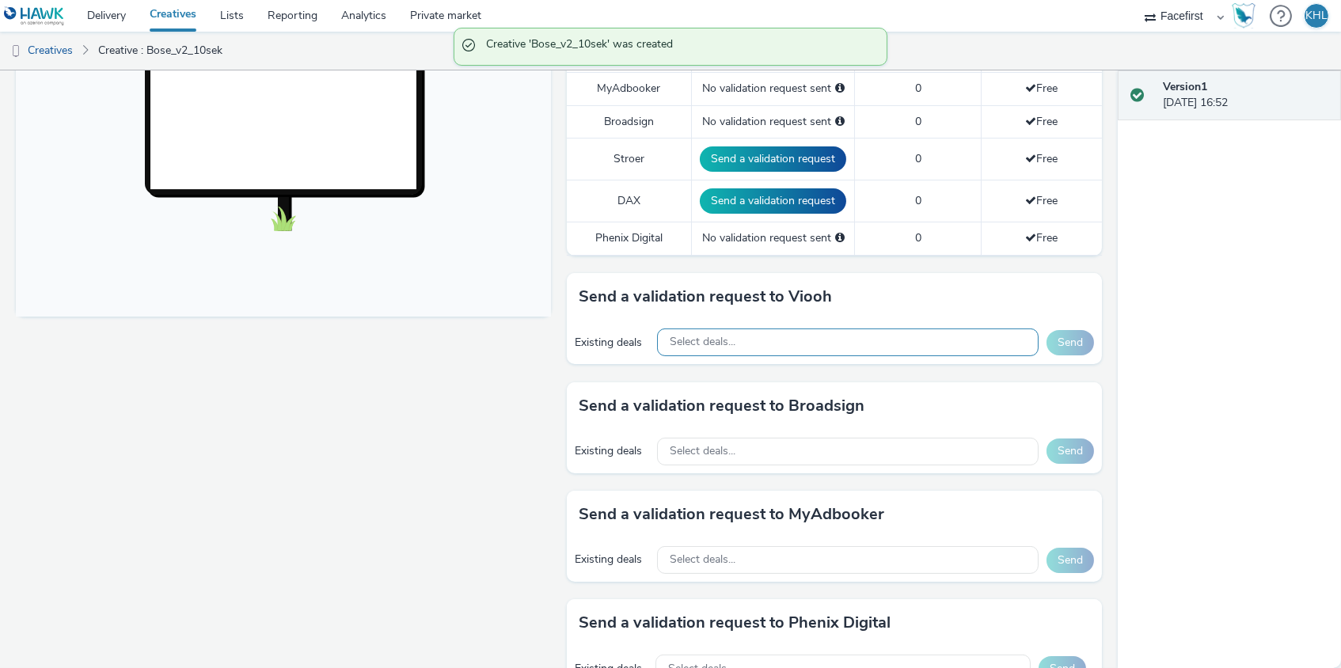
click at [806, 335] on div "Select deals..." at bounding box center [847, 342] width 381 height 28
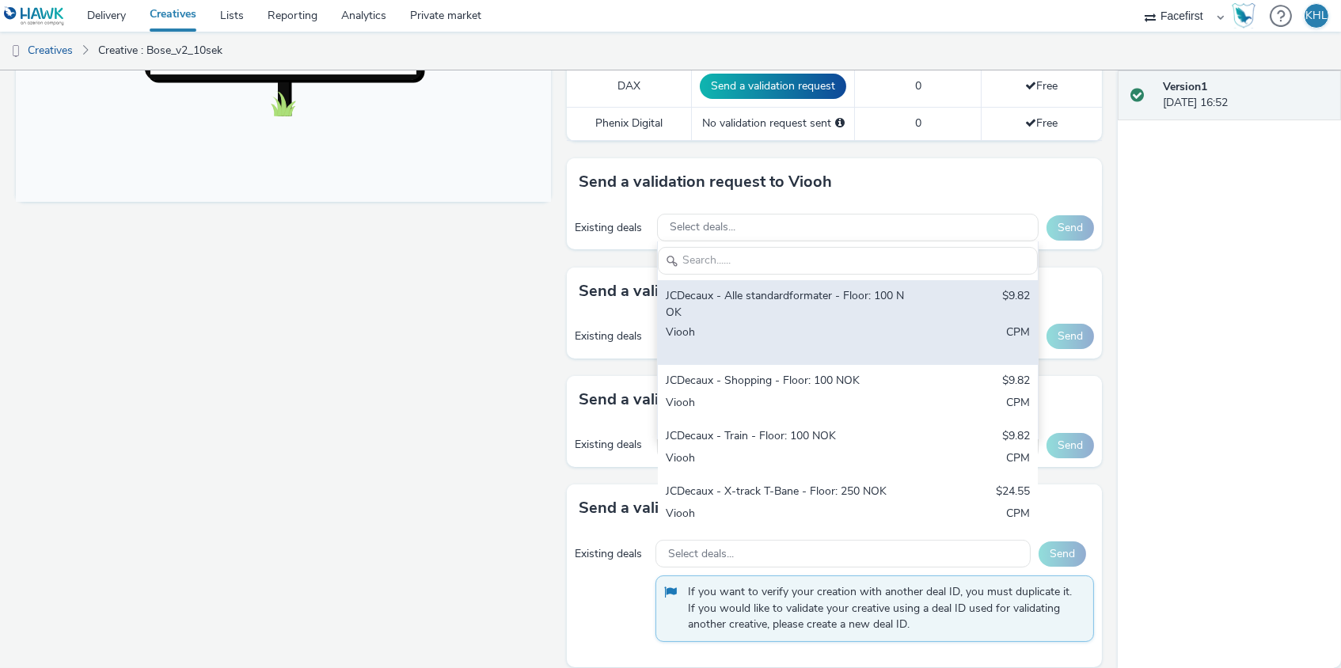
scroll to position [0, 0]
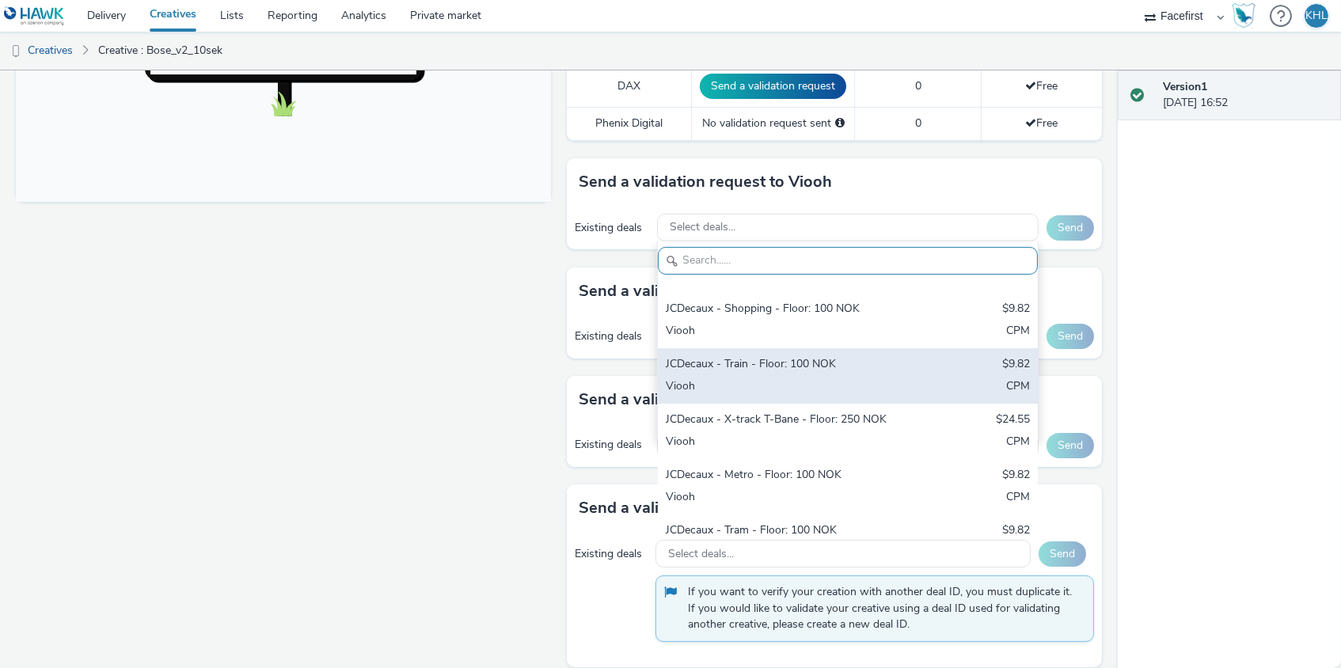
click at [783, 361] on div "JCDecaux - Train - Floor: 100 NOK" at bounding box center [786, 365] width 240 height 18
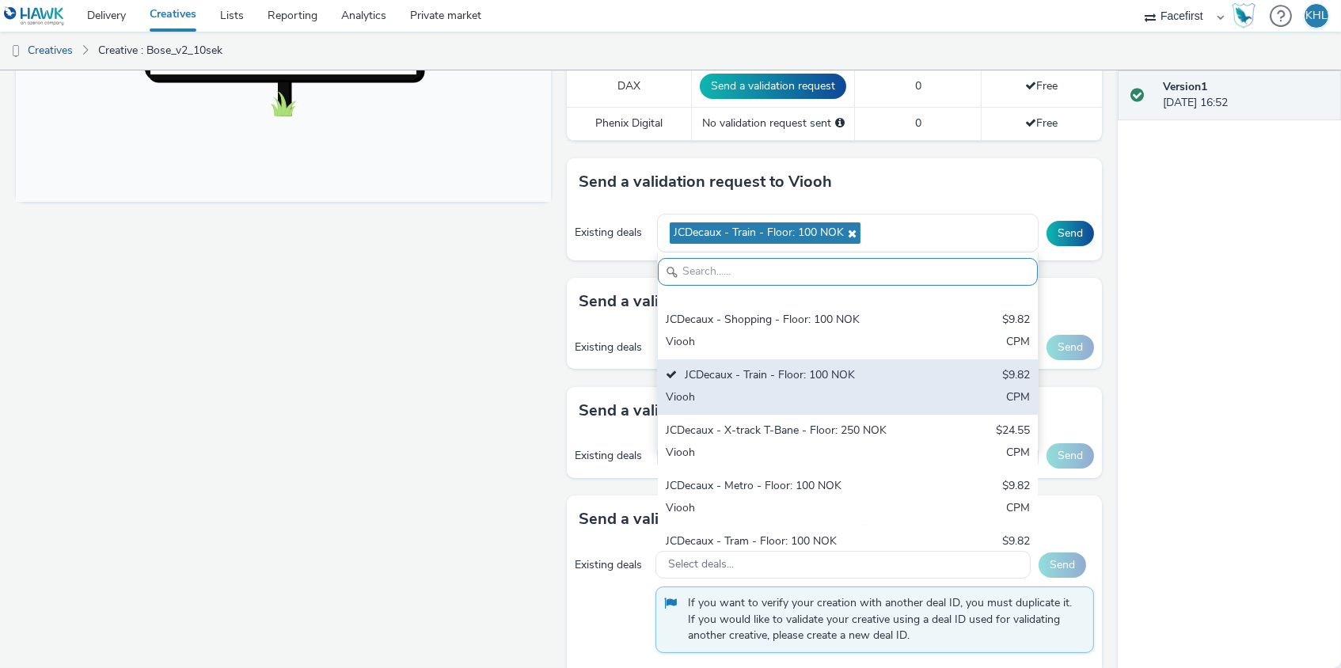
scroll to position [142, 0]
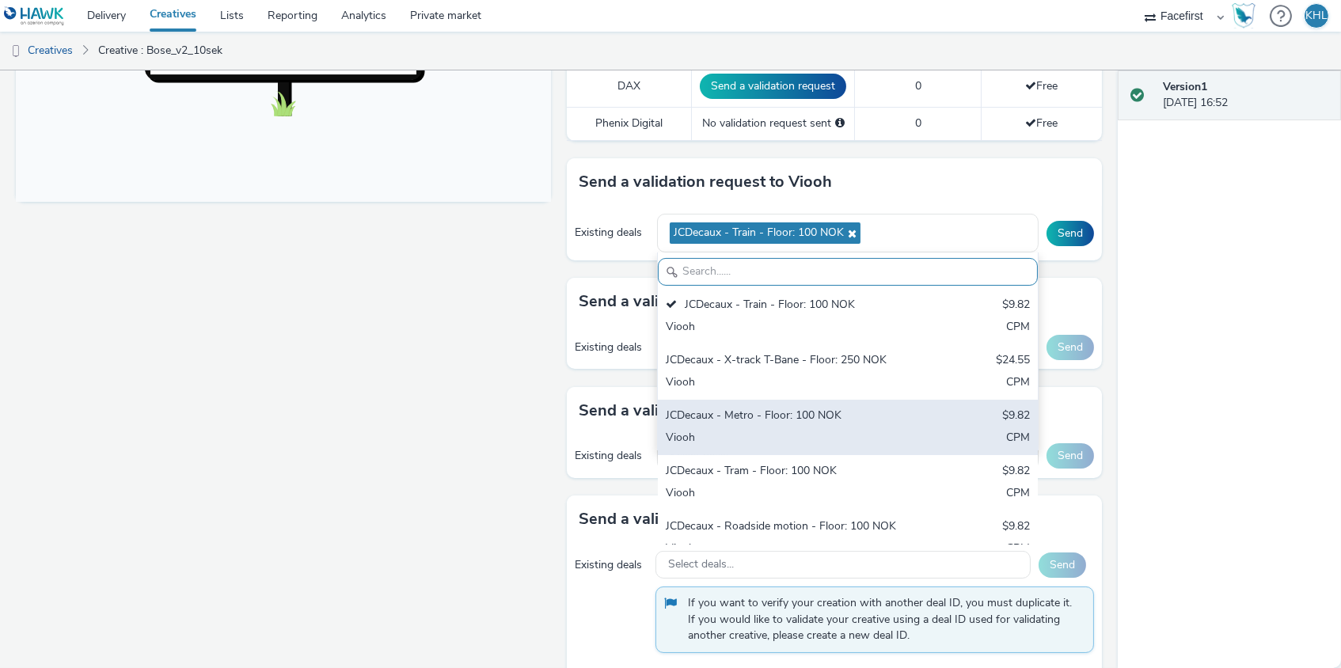
click at [784, 412] on div "JCDecaux - Metro - Floor: 100 NOK" at bounding box center [786, 417] width 240 height 18
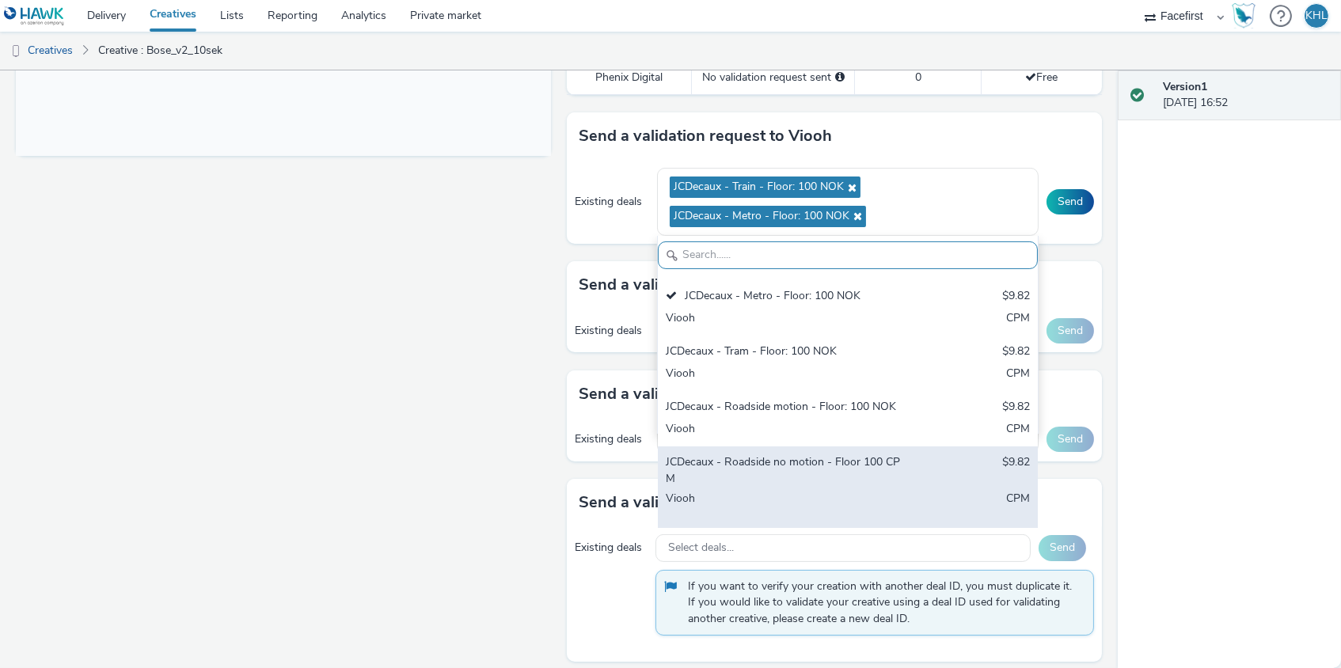
scroll to position [686, 0]
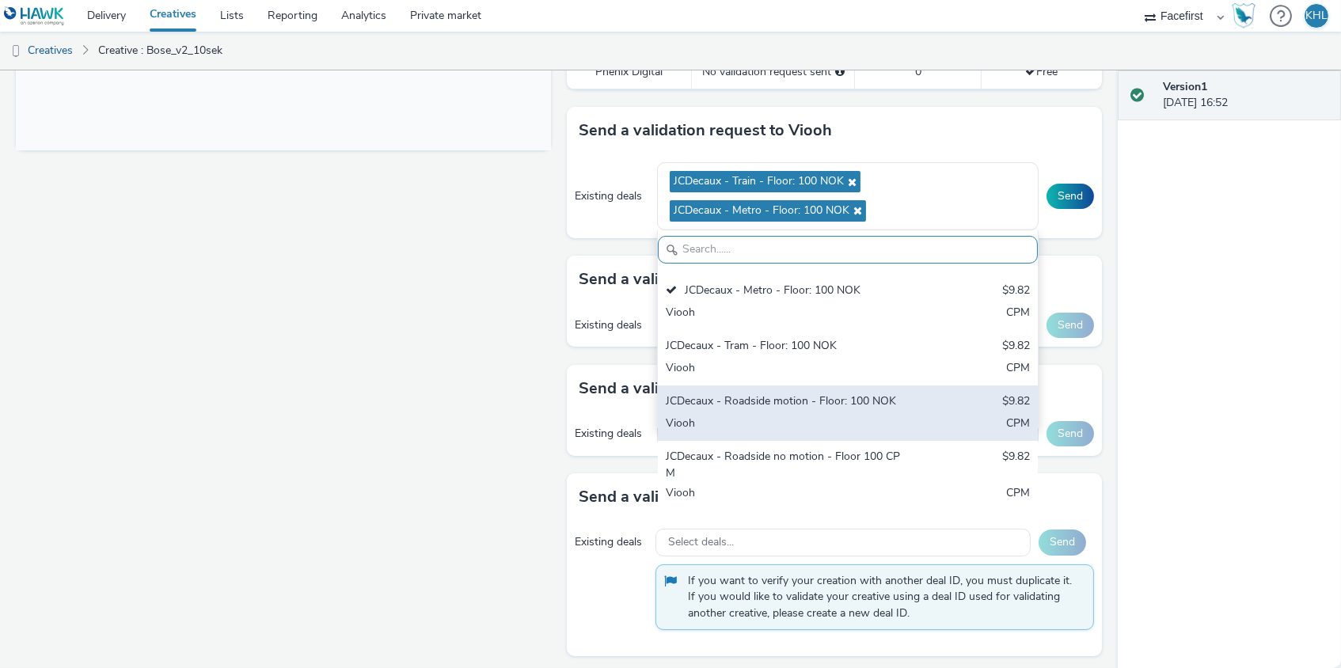
click at [822, 419] on div "Viooh" at bounding box center [786, 425] width 240 height 18
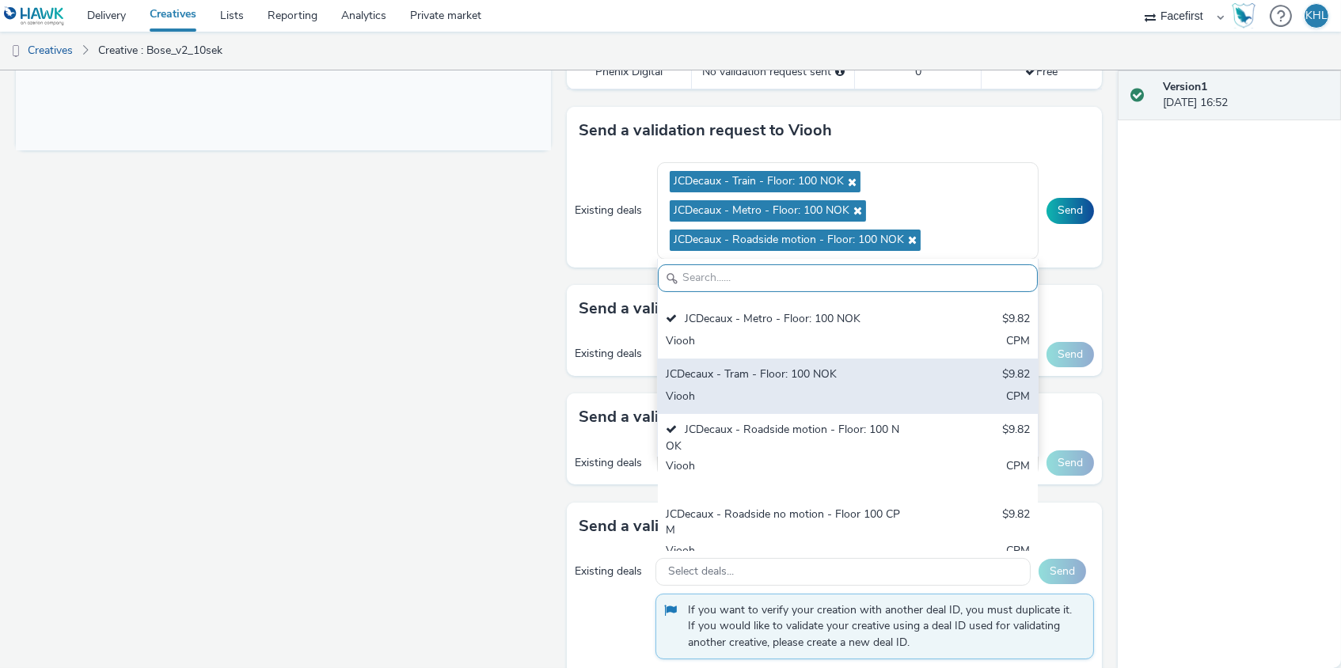
click at [833, 389] on div "Viooh" at bounding box center [786, 398] width 240 height 18
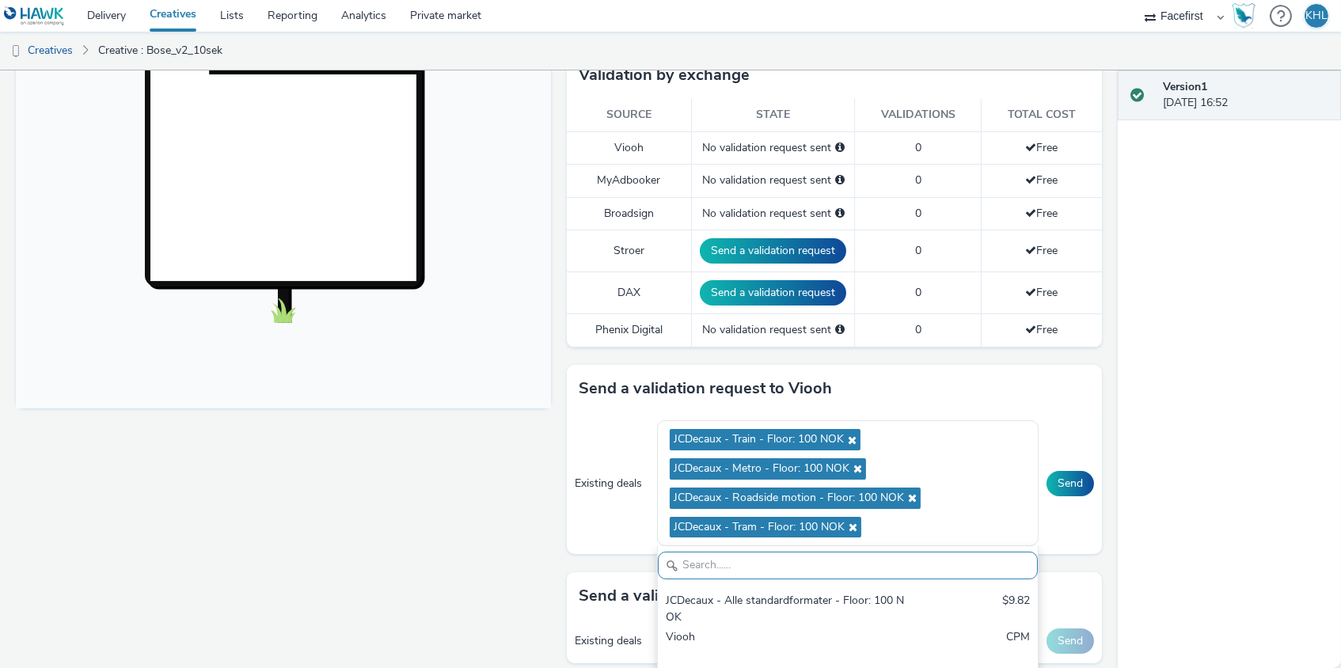
scroll to position [0, 0]
click at [1061, 480] on button "Send" at bounding box center [1069, 483] width 47 height 25
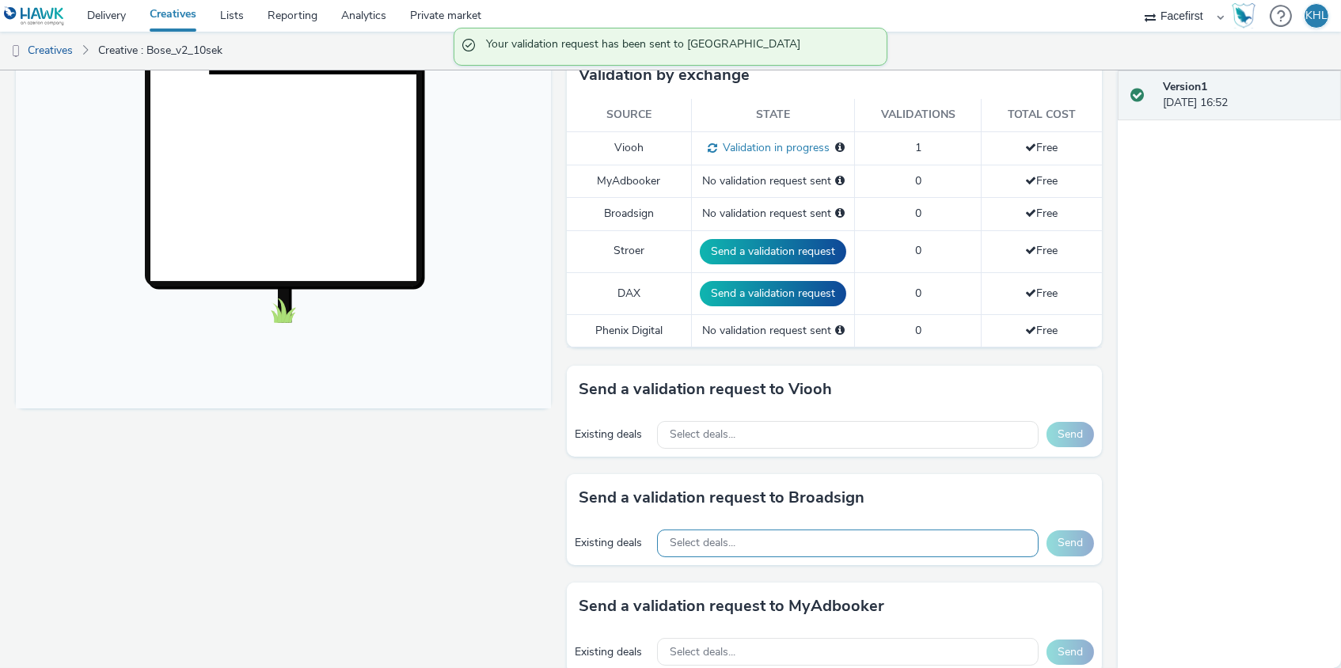
click at [712, 537] on span "Select deals..." at bounding box center [703, 543] width 66 height 13
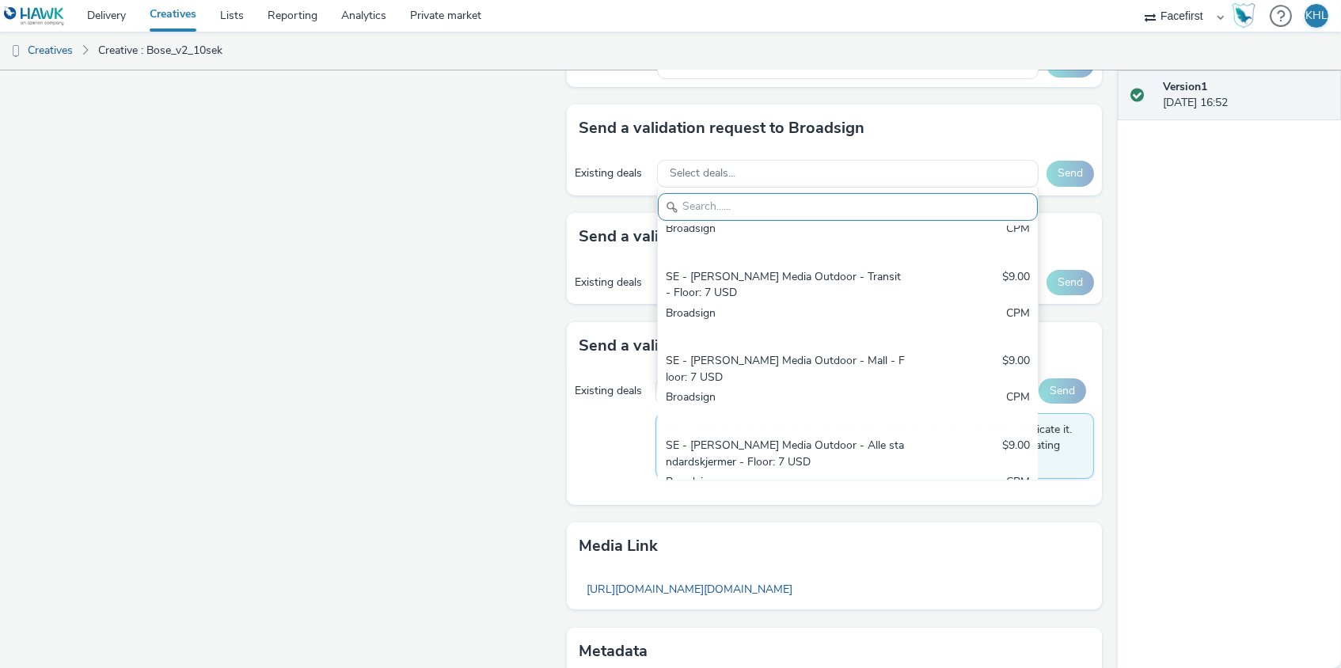
click at [403, 415] on div "Fullscreen" at bounding box center [287, 74] width 543 height 1368
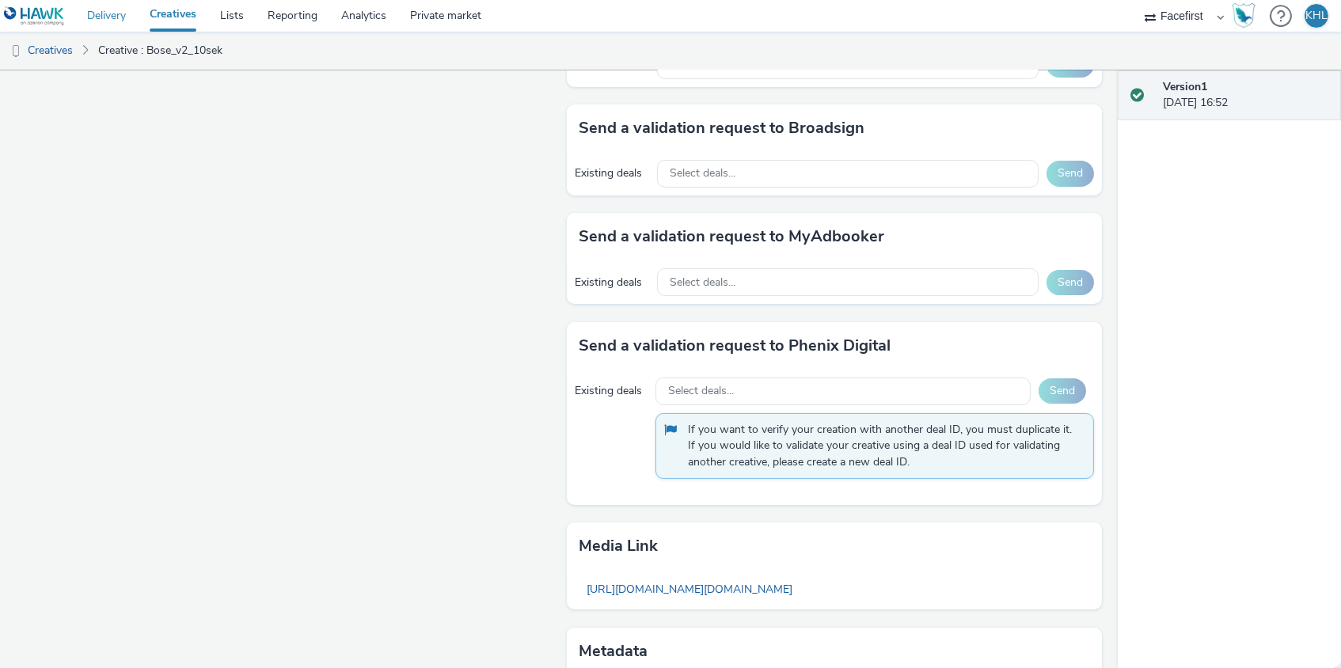
click at [116, 17] on link "Delivery" at bounding box center [106, 16] width 63 height 32
